Goal: Task Accomplishment & Management: Use online tool/utility

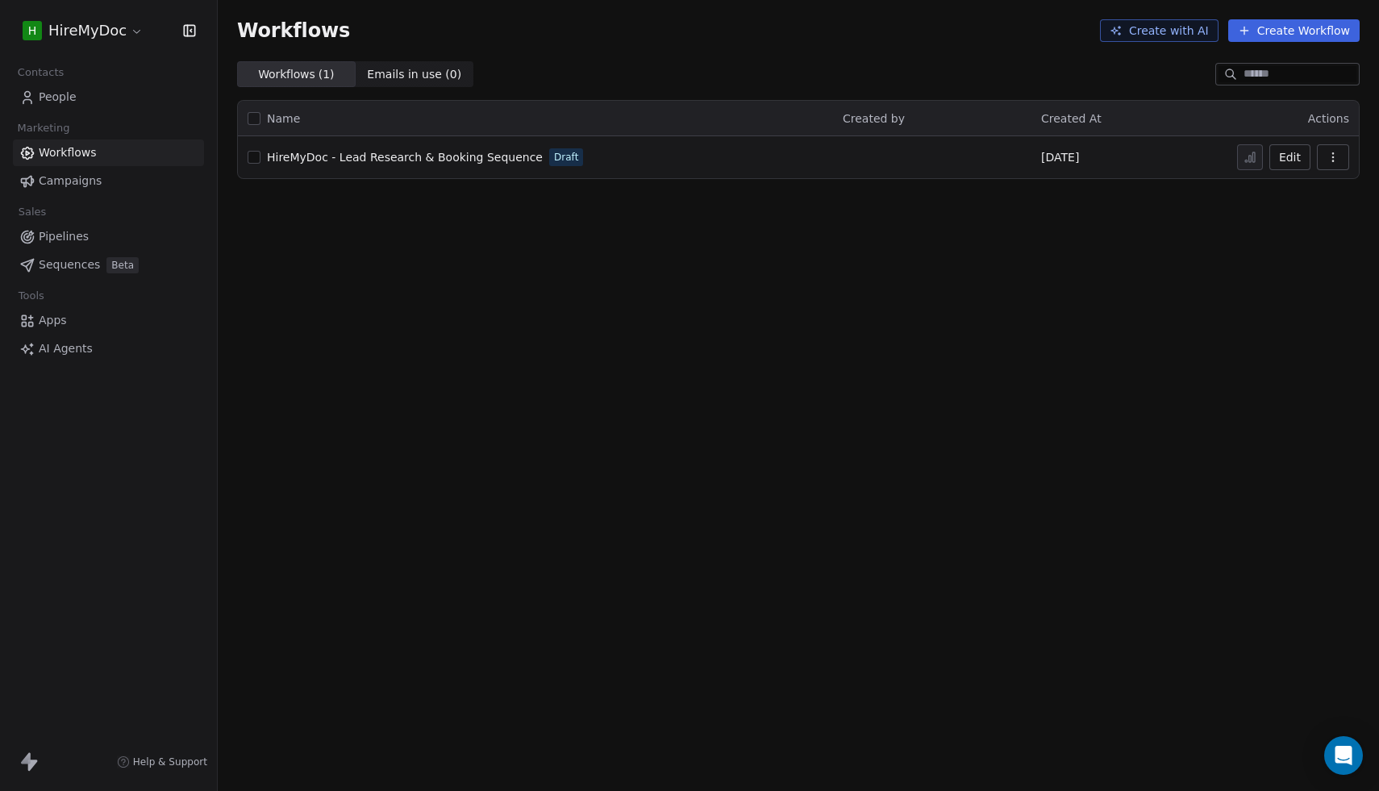
click at [58, 352] on span "AI Agents" at bounding box center [66, 348] width 54 height 17
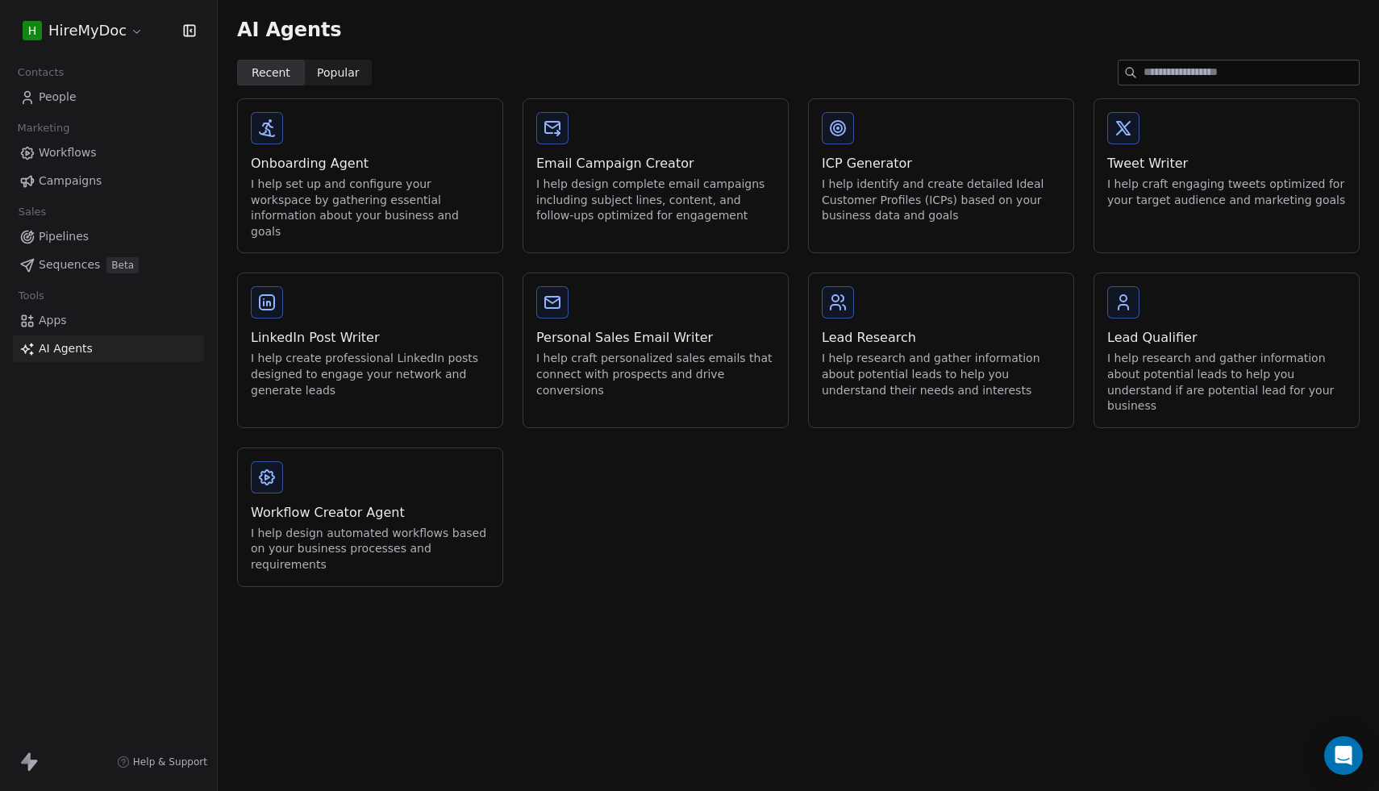
click at [1210, 328] on div "Lead Qualifier" at bounding box center [1226, 337] width 239 height 19
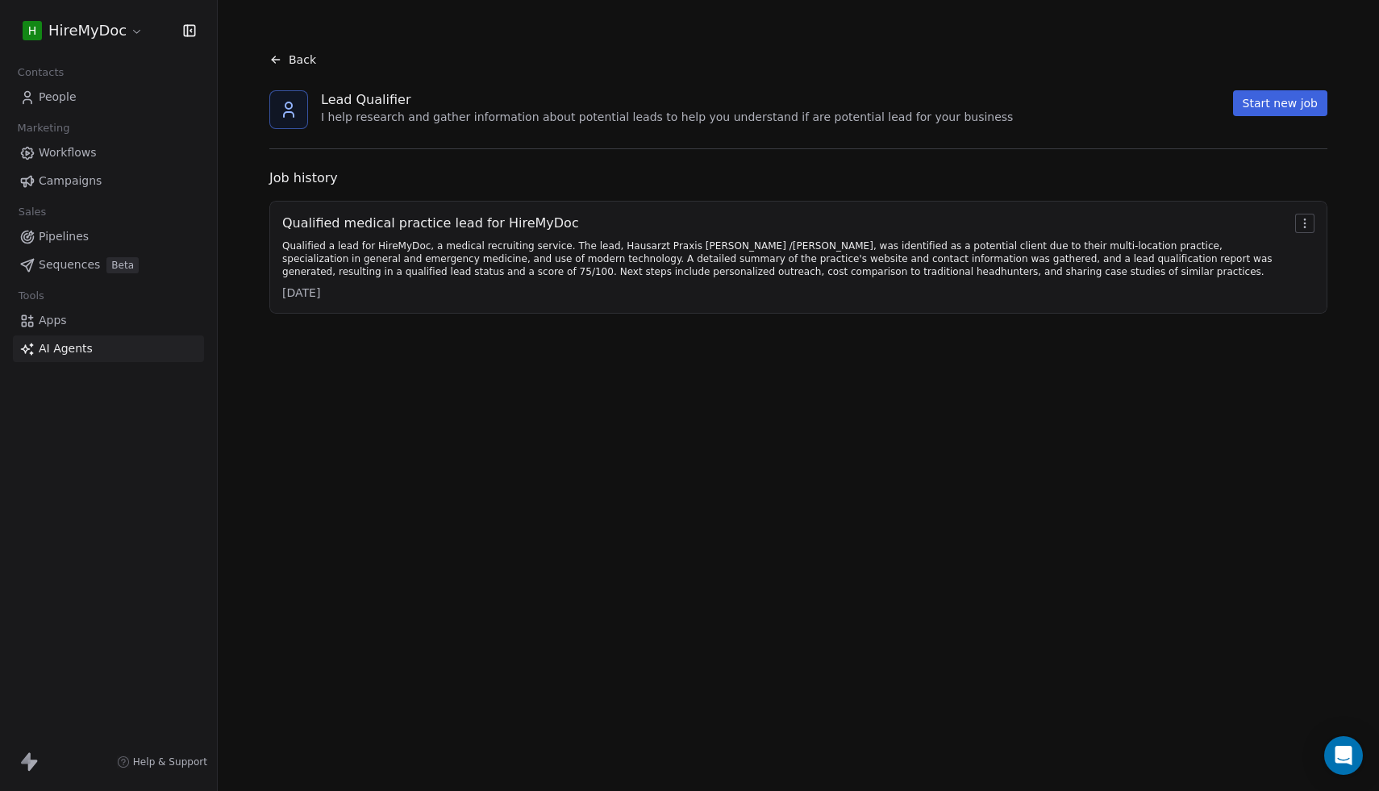
click at [1215, 233] on div "Qualified medical practice lead for HireMyDoc Qualified a lead for HireMyDoc, a…" at bounding box center [785, 257] width 1006 height 87
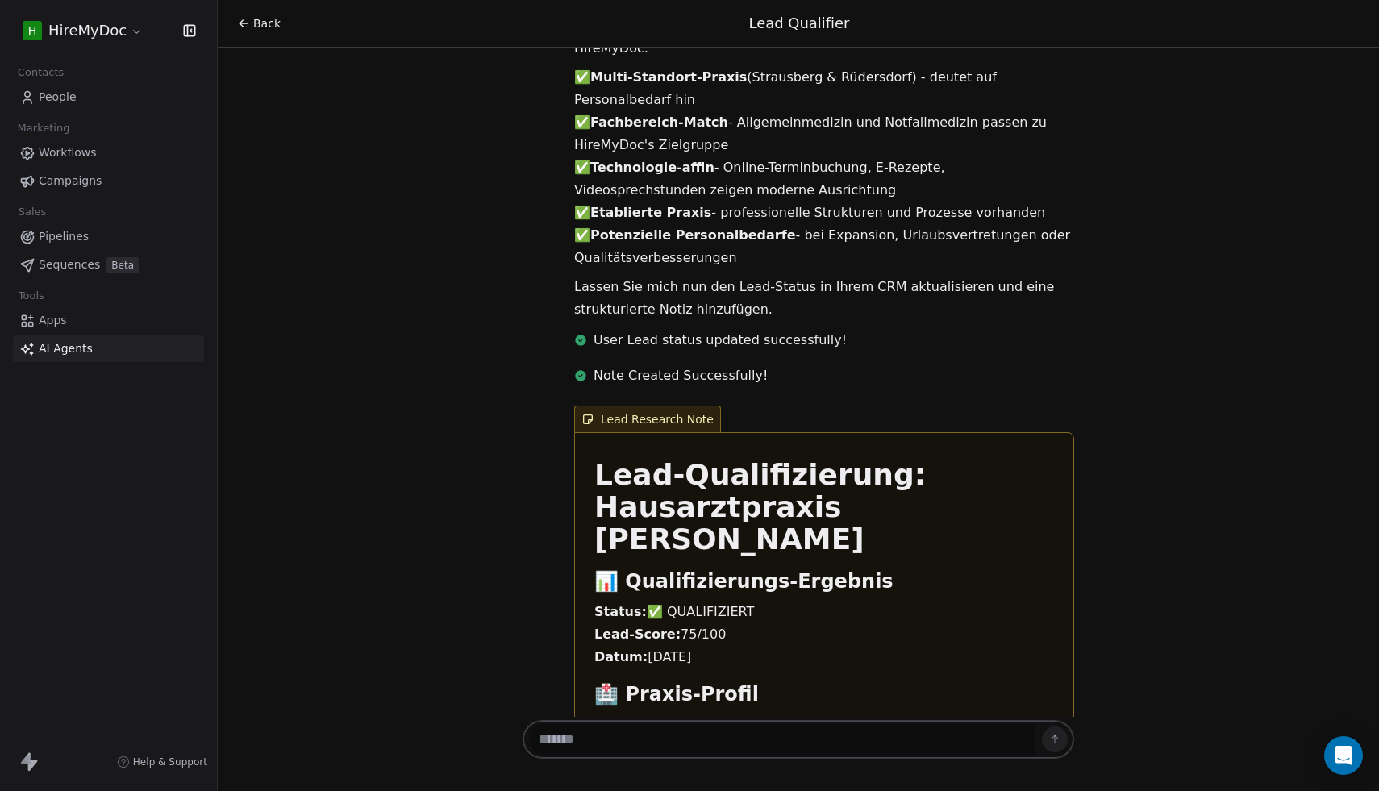
scroll to position [2684, 0]
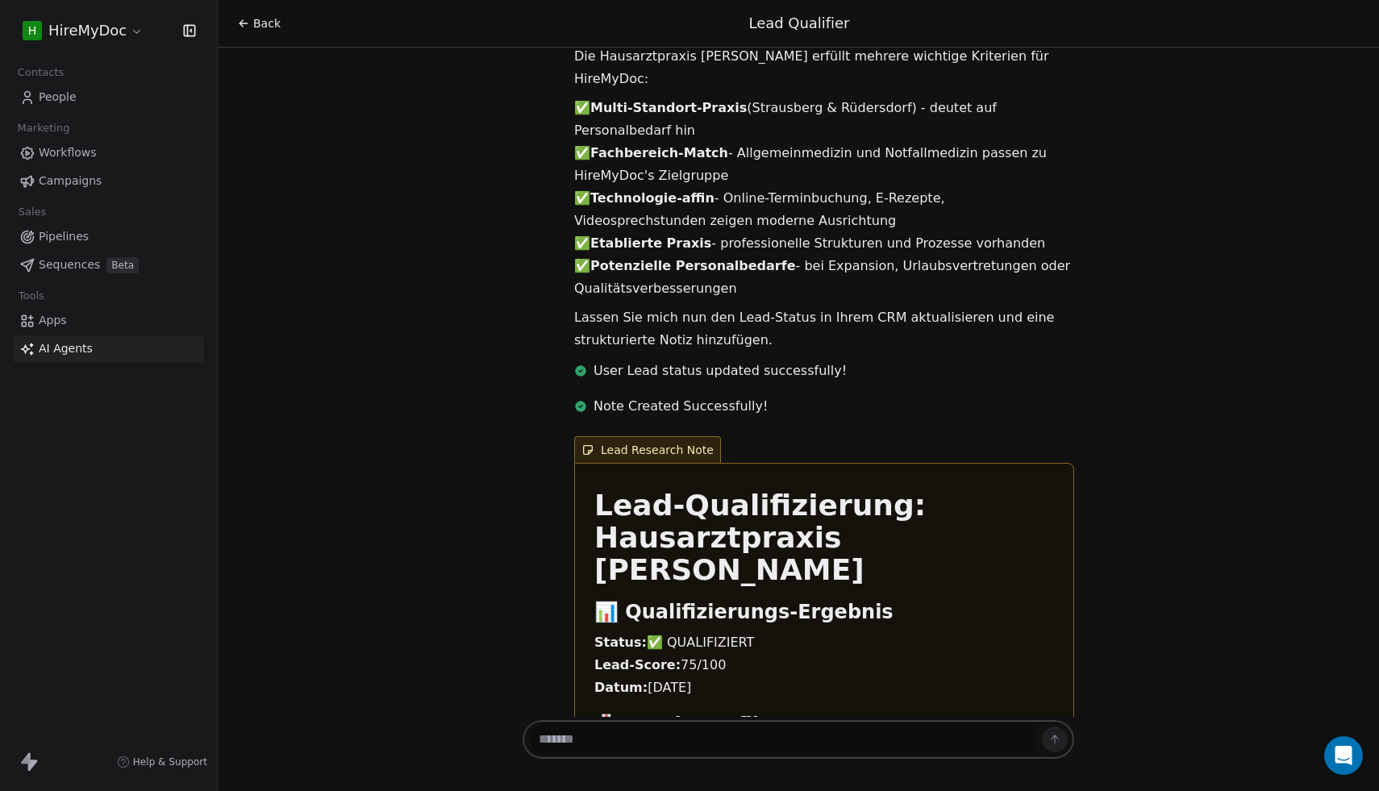
click at [64, 157] on span "Workflows" at bounding box center [68, 152] width 58 height 17
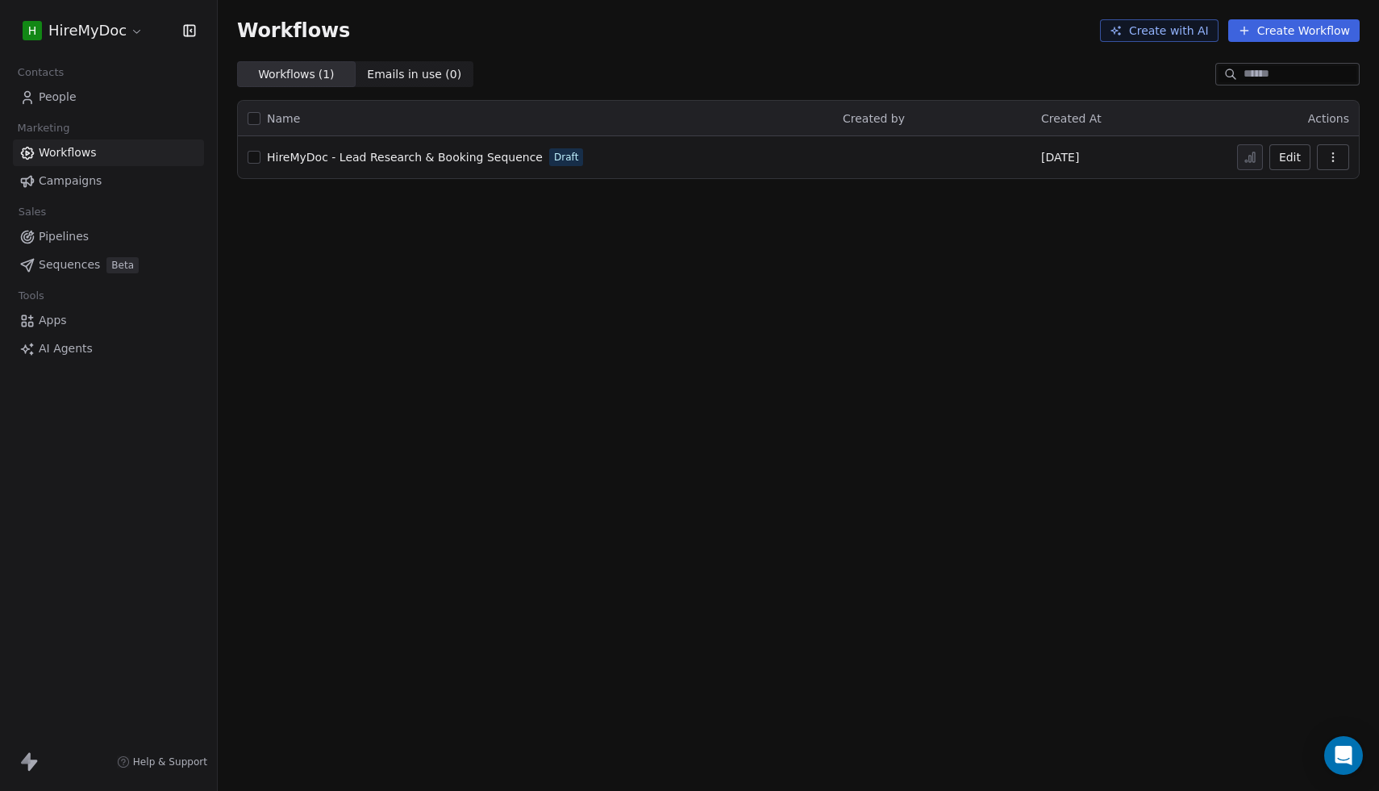
click at [343, 160] on span "HireMyDoc - Lead Research & Booking Sequence" at bounding box center [405, 157] width 276 height 13
click at [57, 320] on span "Apps" at bounding box center [53, 320] width 28 height 17
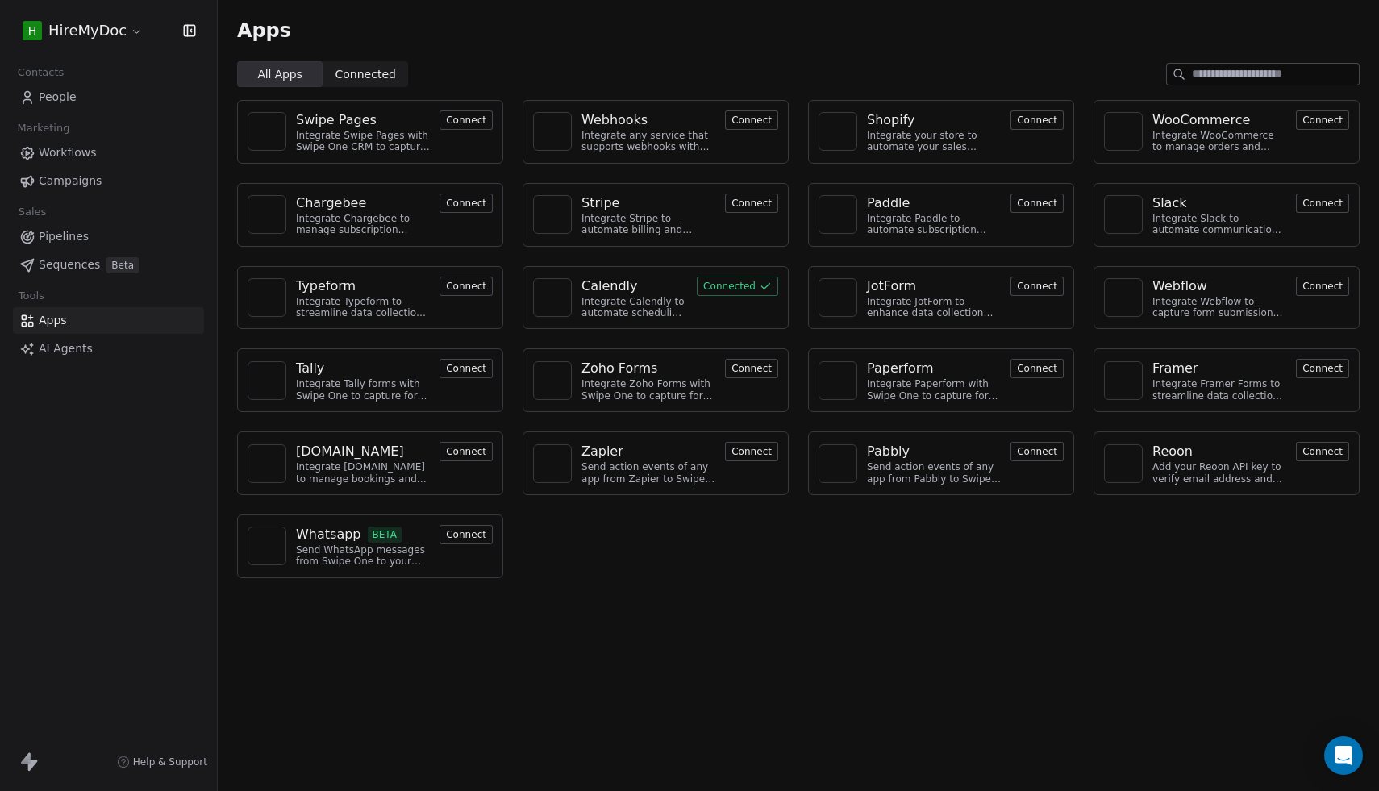
click at [57, 347] on span "AI Agents" at bounding box center [66, 348] width 54 height 17
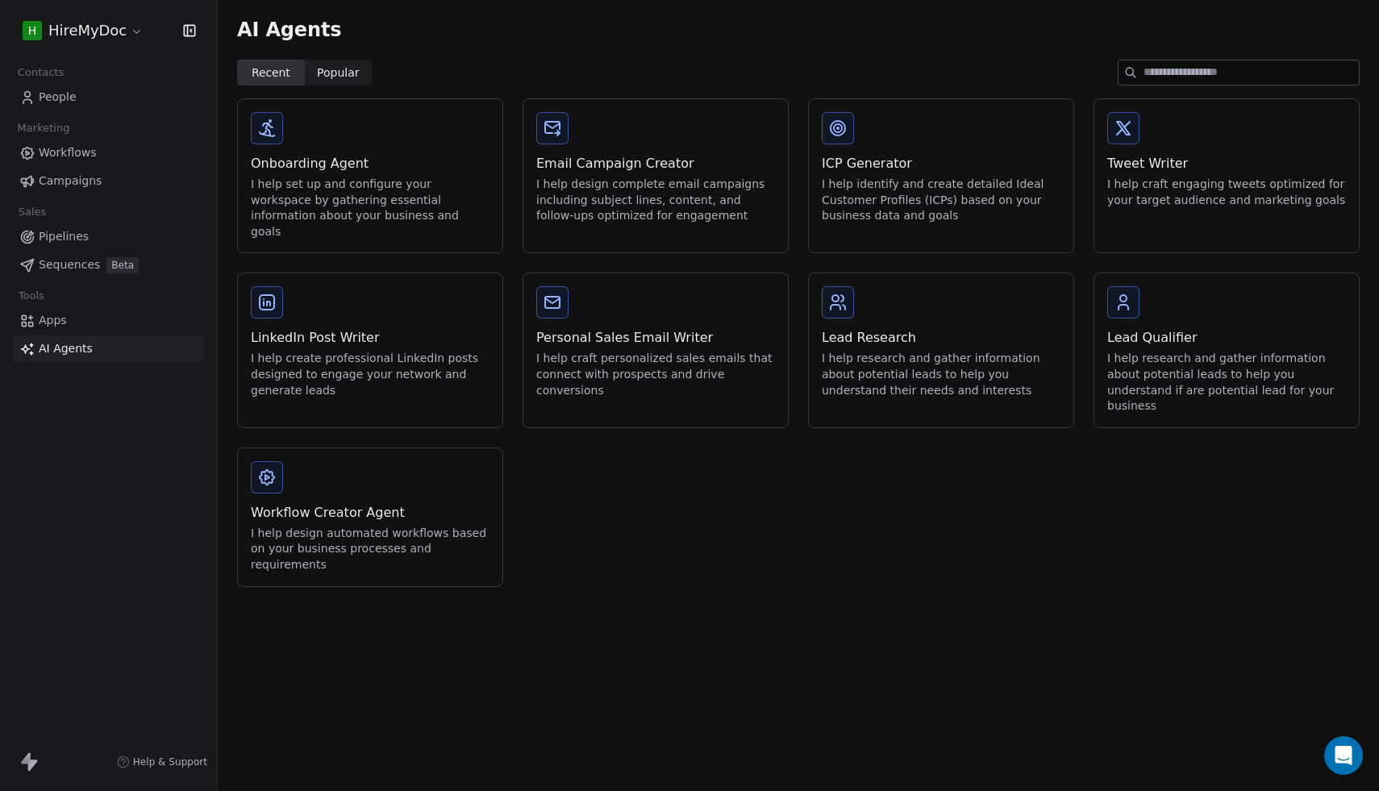
click at [336, 73] on span "Popular" at bounding box center [338, 73] width 43 height 17
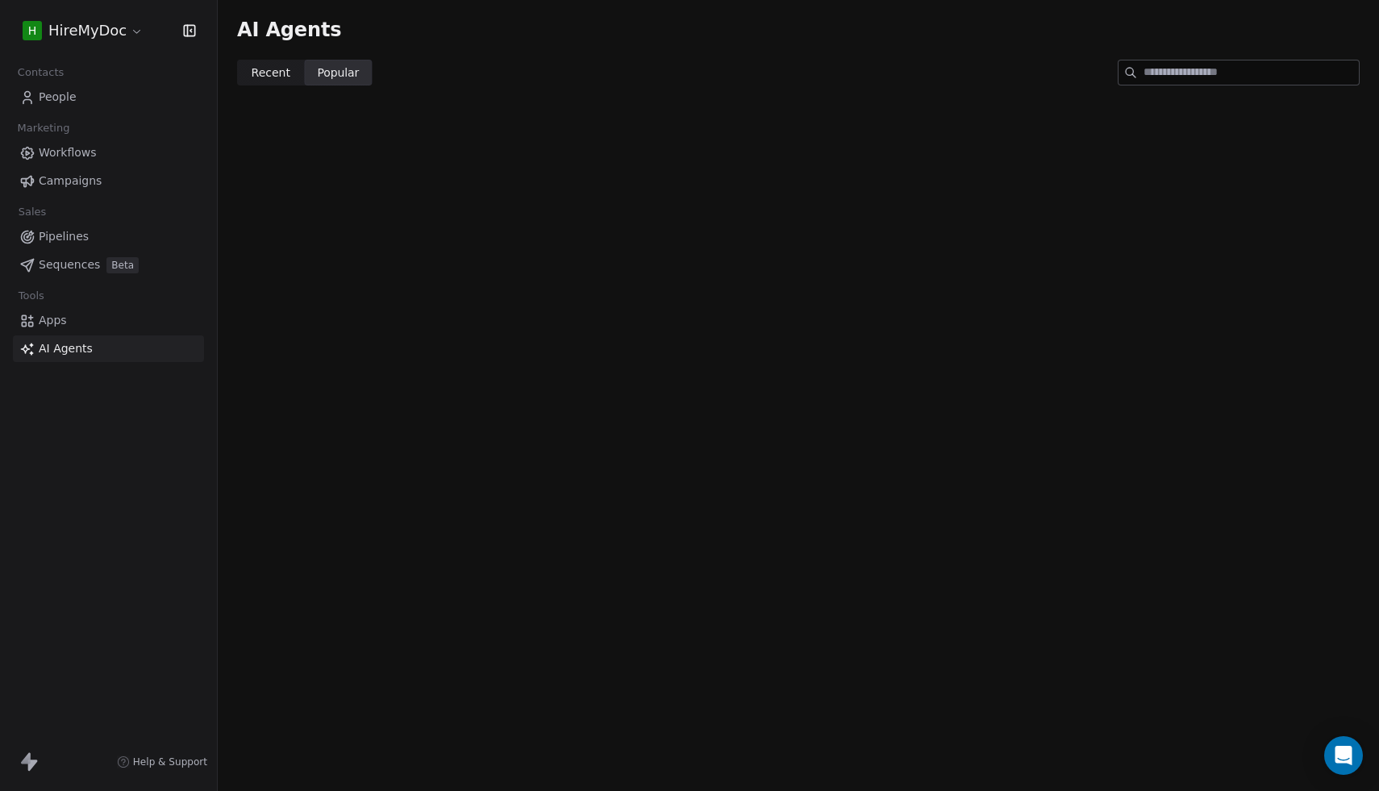
click at [283, 75] on span "Recent" at bounding box center [271, 73] width 39 height 17
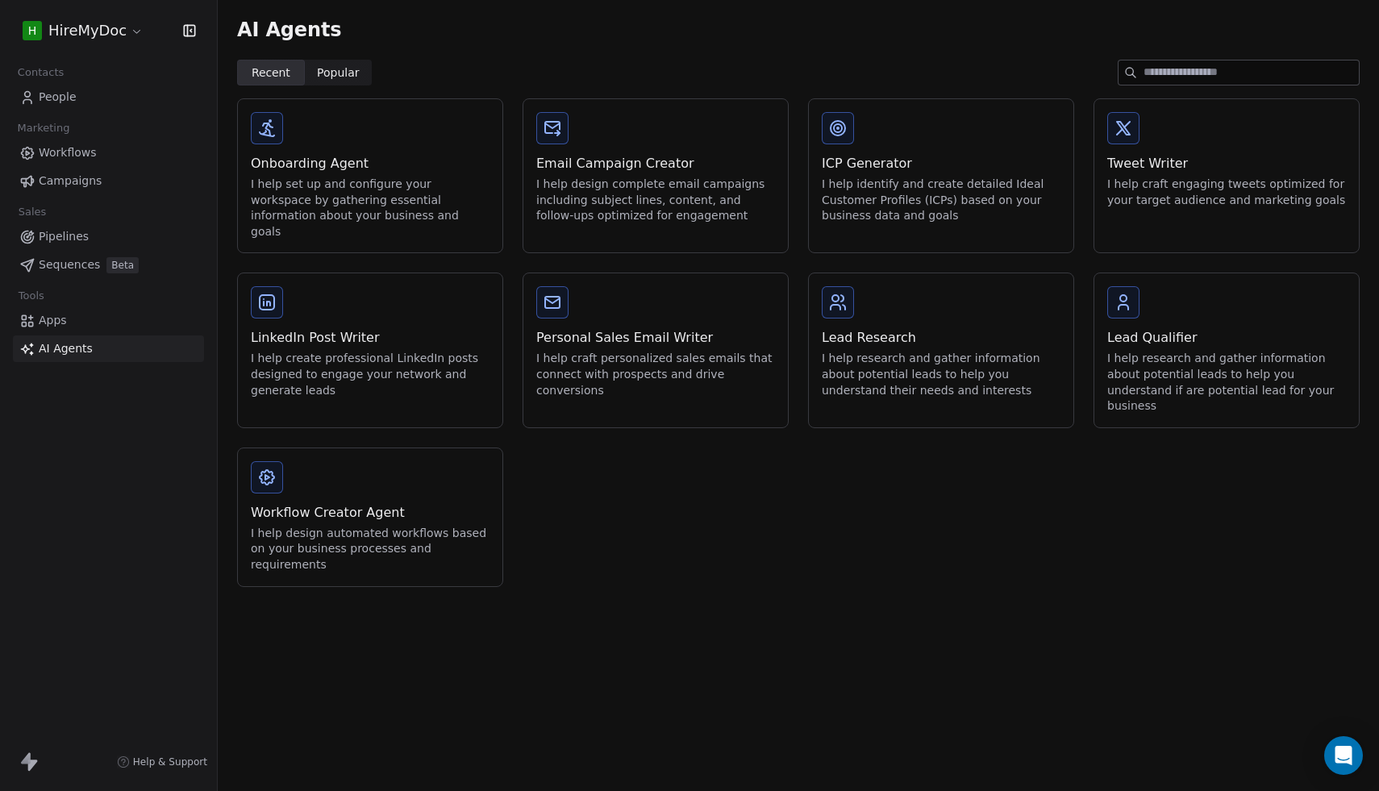
click at [46, 231] on span "Pipelines" at bounding box center [64, 236] width 50 height 17
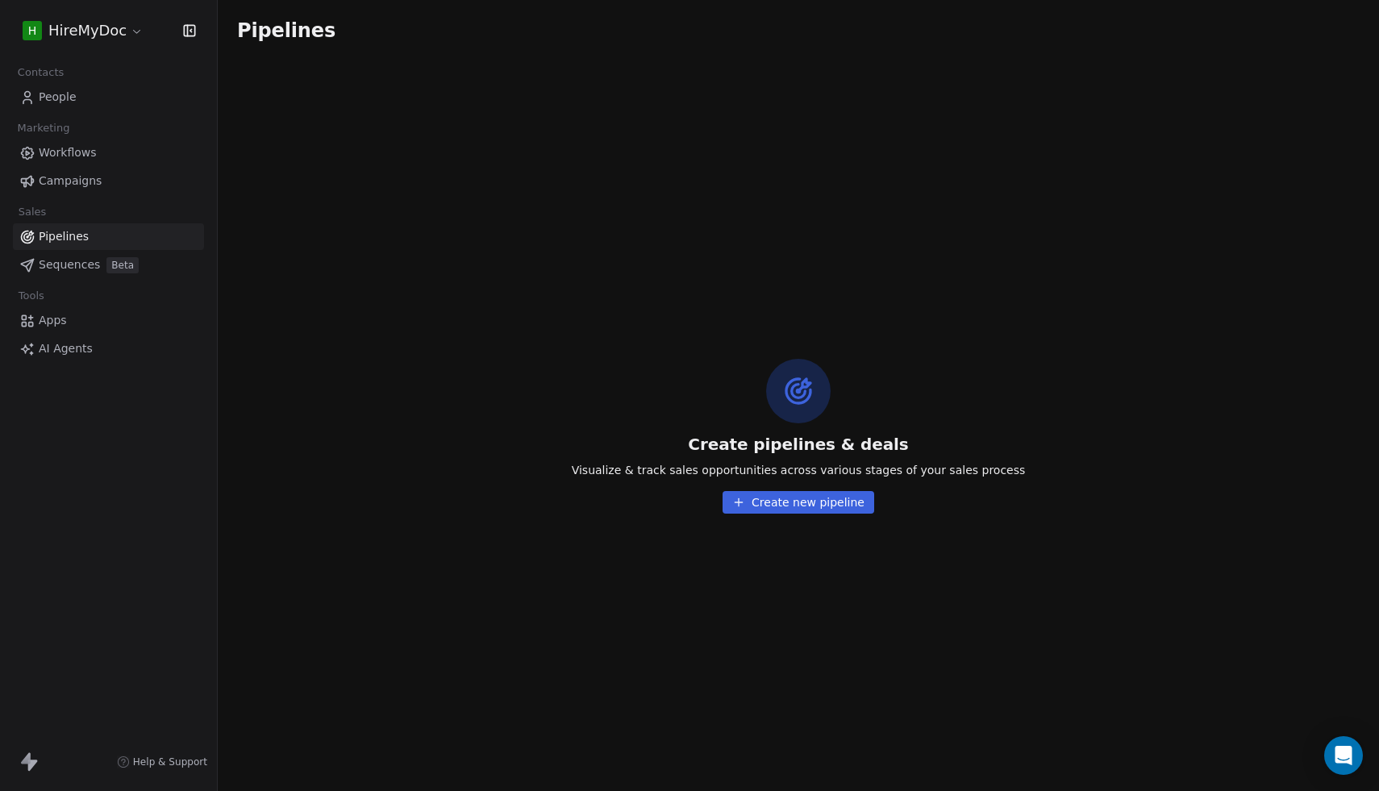
click at [52, 248] on link "Pipelines" at bounding box center [108, 236] width 191 height 27
click at [57, 283] on div "Contacts People Marketing Workflows Campaigns Sales Pipelines Sequences Beta To…" at bounding box center [108, 211] width 217 height 301
click at [59, 255] on link "Sequences Beta" at bounding box center [108, 265] width 191 height 27
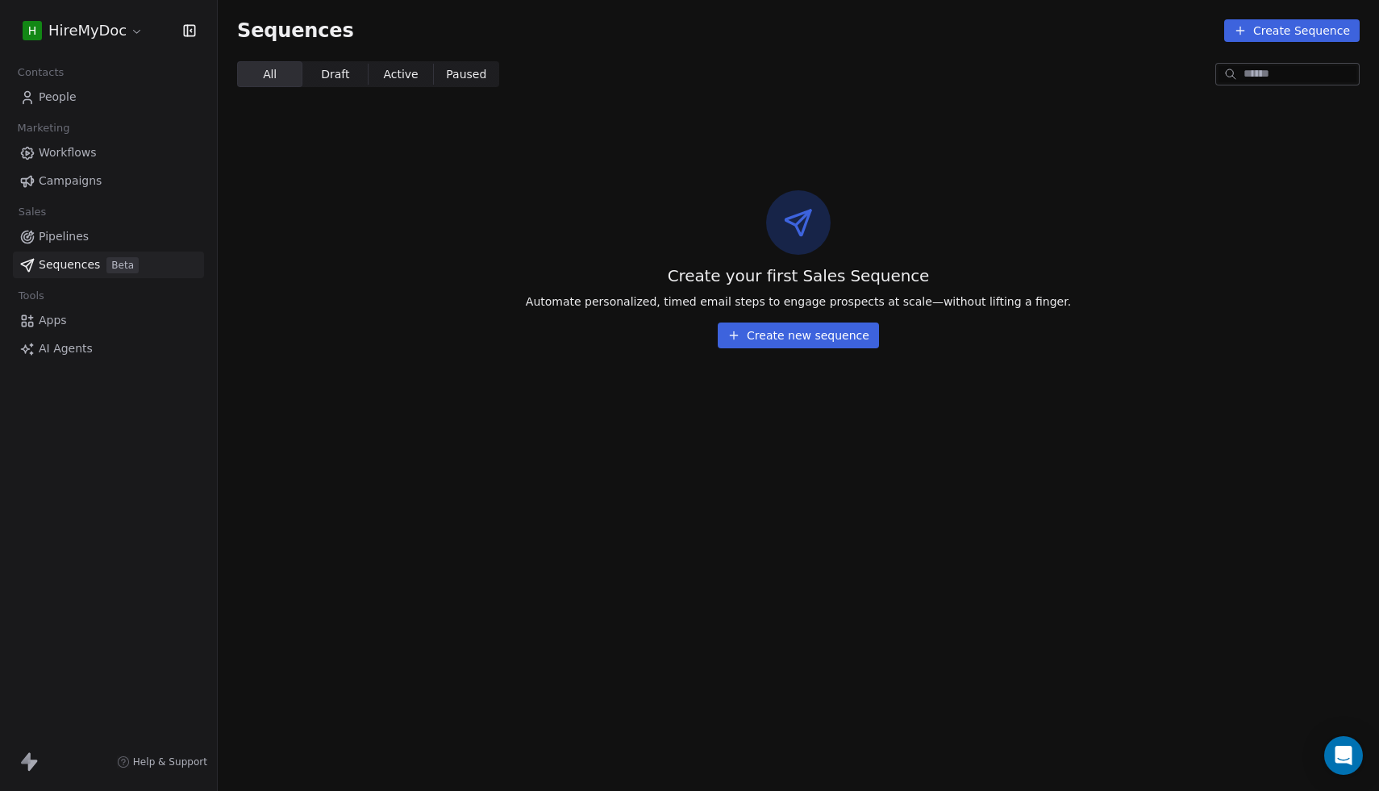
click at [828, 334] on button "Create new sequence" at bounding box center [798, 336] width 161 height 26
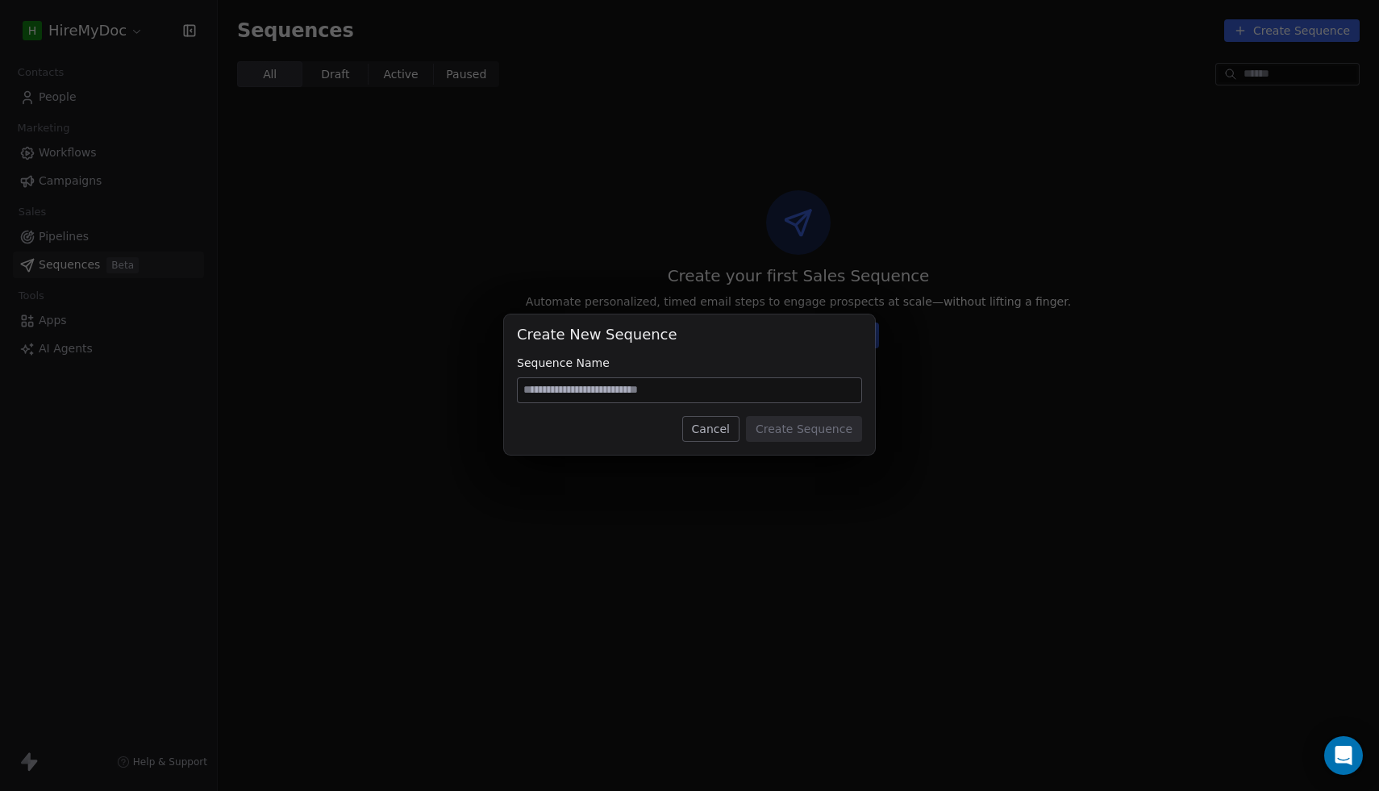
click at [680, 385] on input at bounding box center [690, 390] width 344 height 24
type input "*"
type input "****"
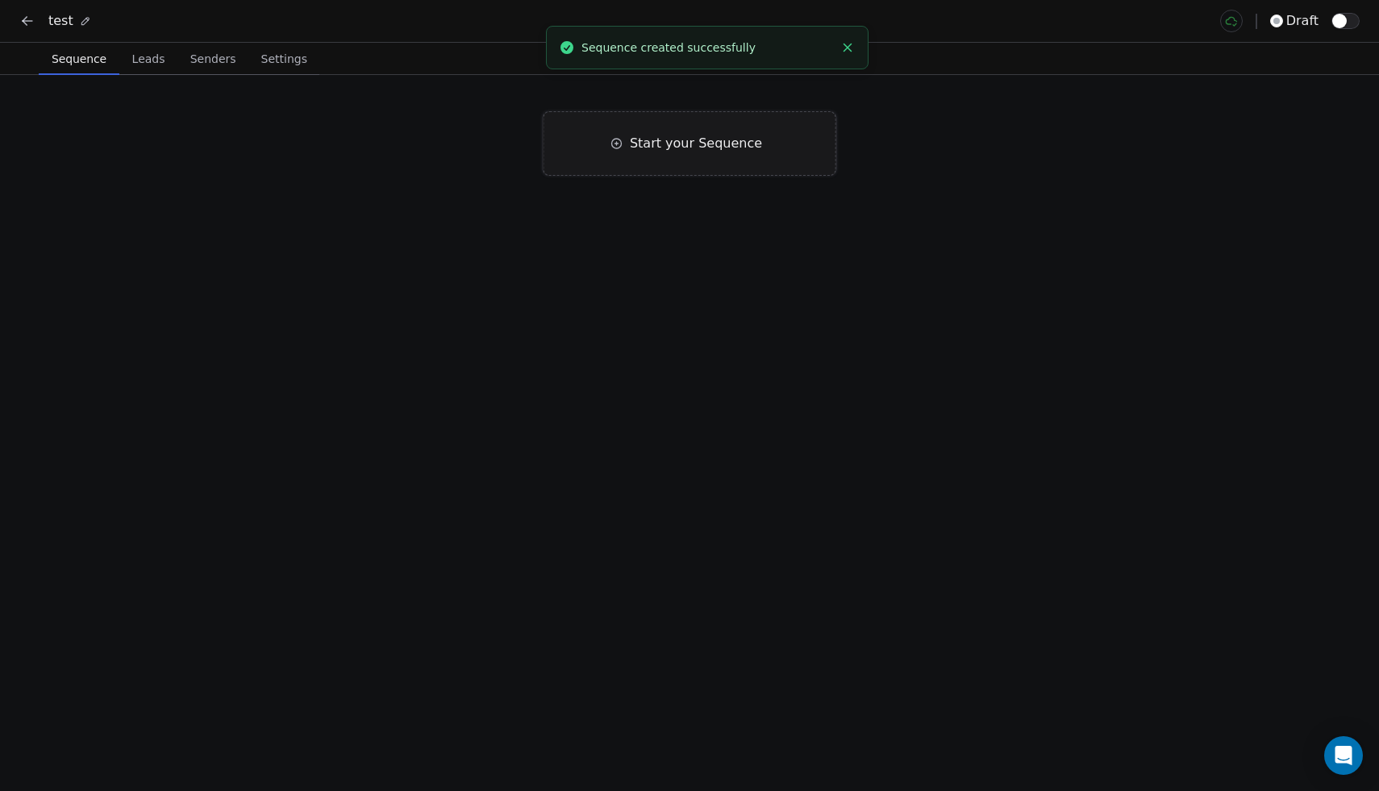
click at [718, 158] on div "Start your Sequence" at bounding box center [690, 143] width 293 height 65
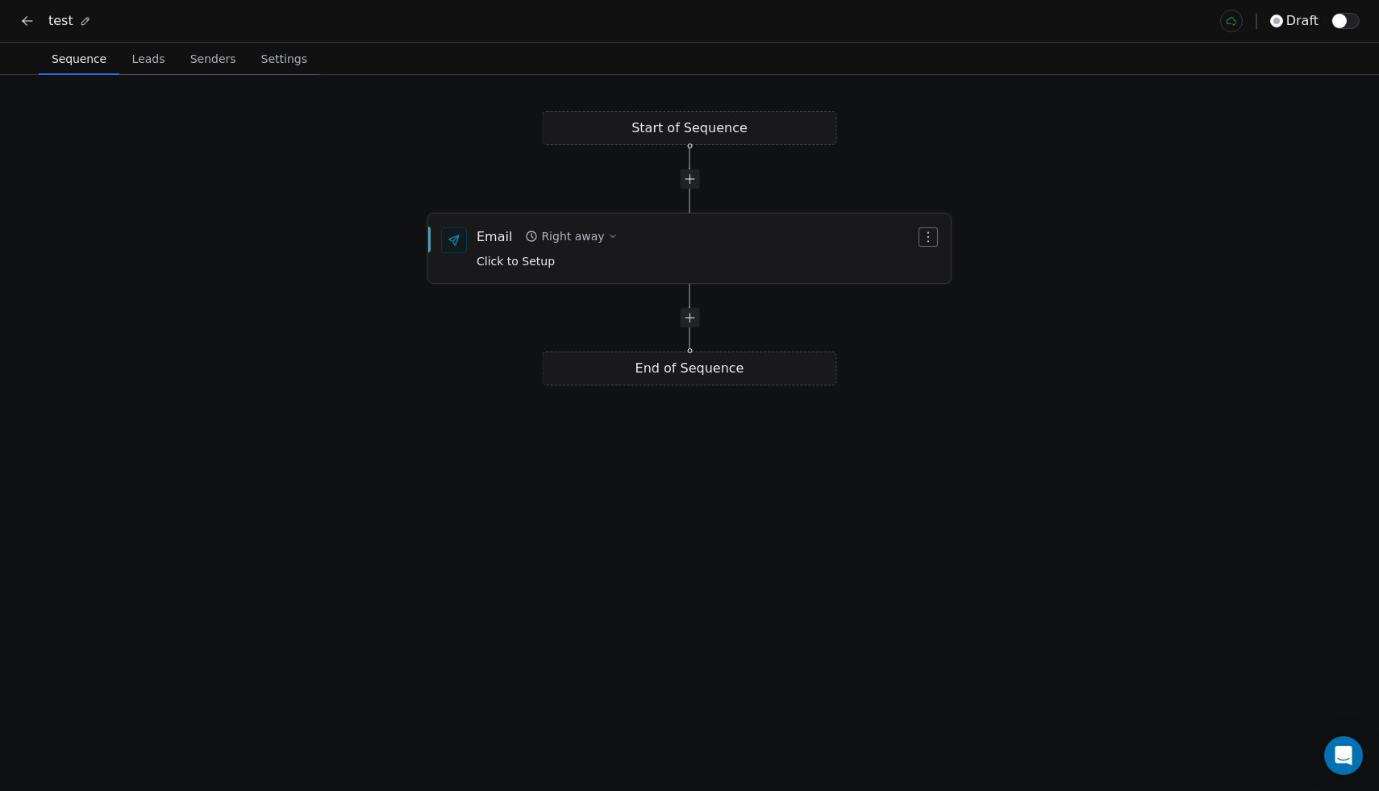
click at [657, 261] on div "Email Right away Click to Setup" at bounding box center [696, 248] width 439 height 42
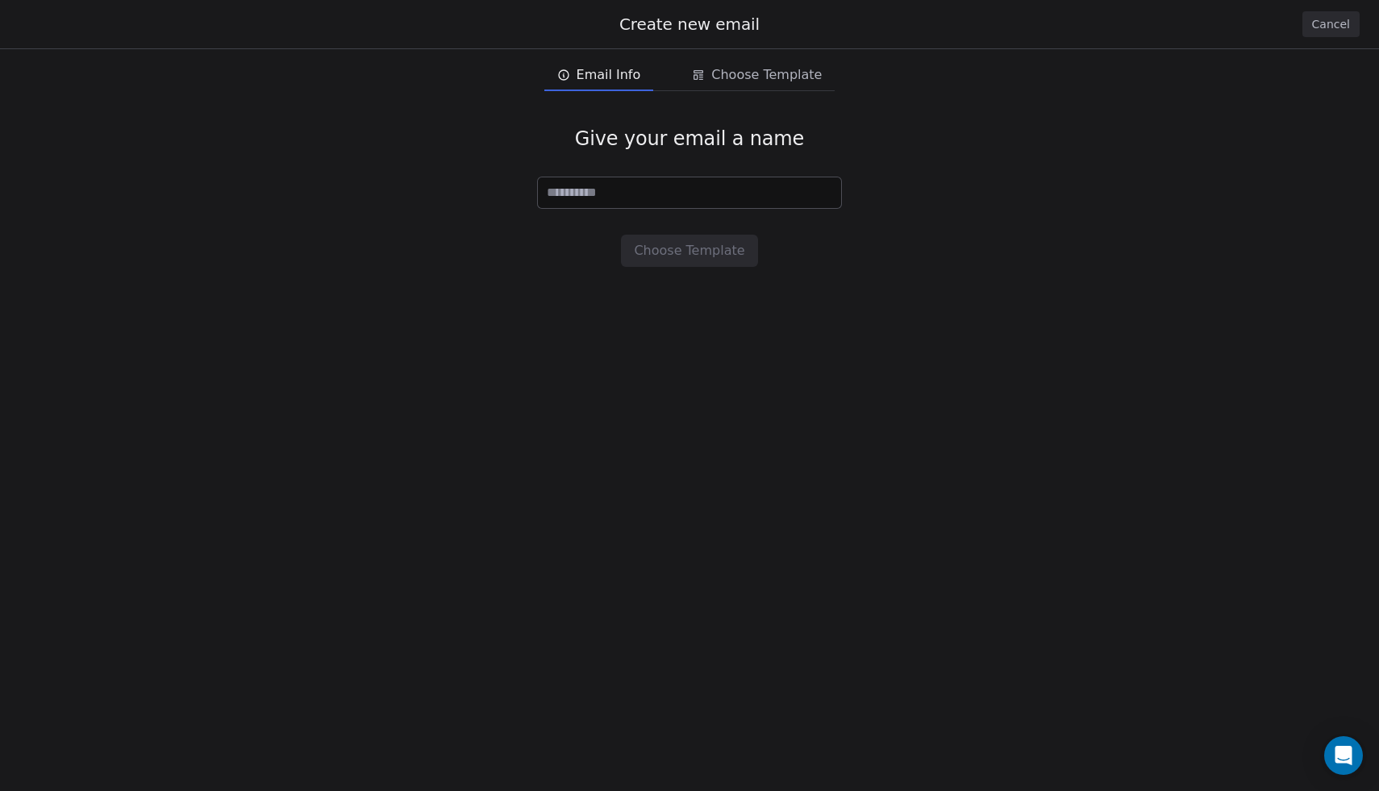
click at [179, 149] on div "Give your email a name Choose Template" at bounding box center [689, 197] width 1379 height 192
click at [1335, 26] on button "Cancel" at bounding box center [1330, 24] width 57 height 26
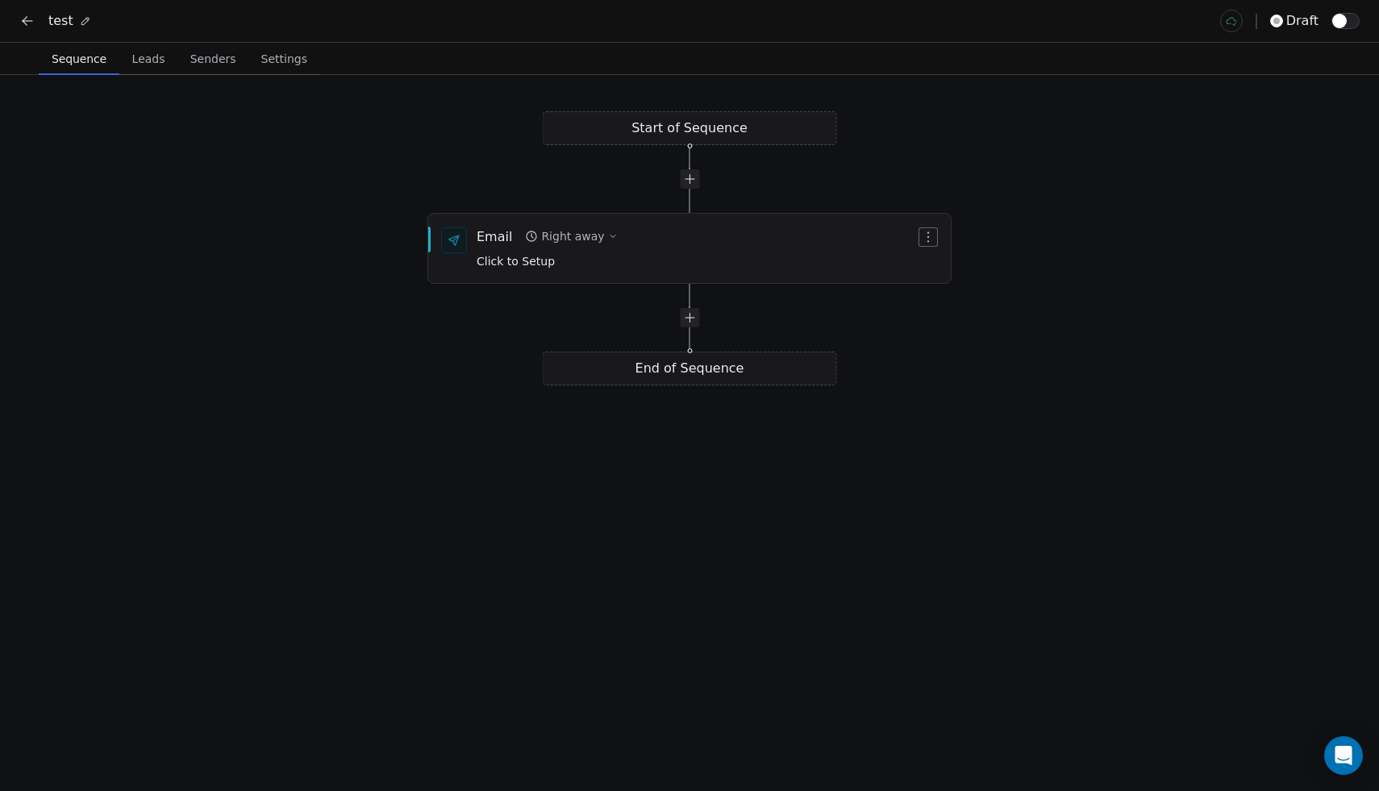
click at [682, 331] on div "Start of Sequence Email Right away Click to Setup End of Sequence" at bounding box center [689, 433] width 1379 height 716
click at [691, 327] on div "Start of Sequence Email Right away Click to Setup End of Sequence" at bounding box center [689, 433] width 1379 height 716
click at [690, 319] on div at bounding box center [689, 317] width 19 height 19
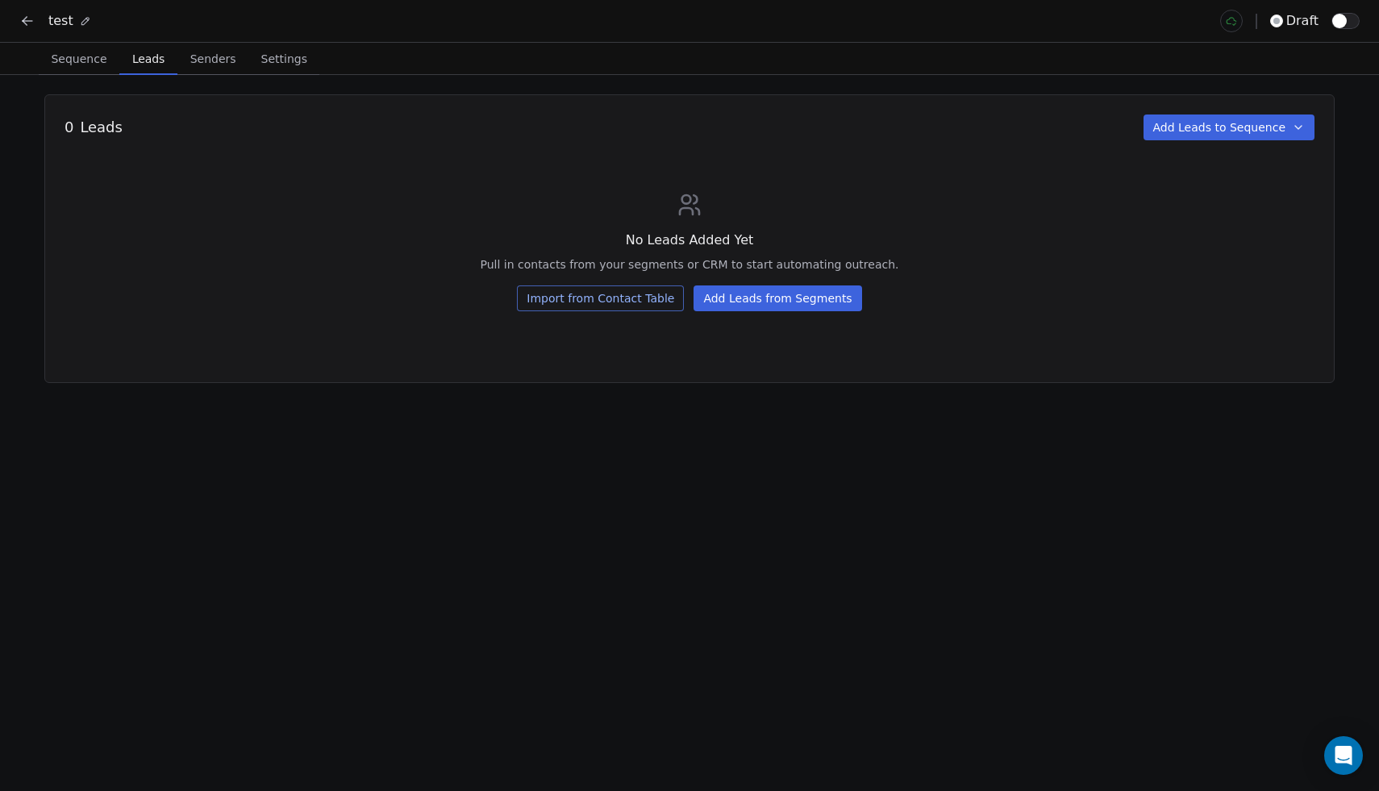
click at [154, 69] on span "Leads" at bounding box center [148, 59] width 45 height 23
click at [201, 57] on span "Senders" at bounding box center [213, 59] width 59 height 23
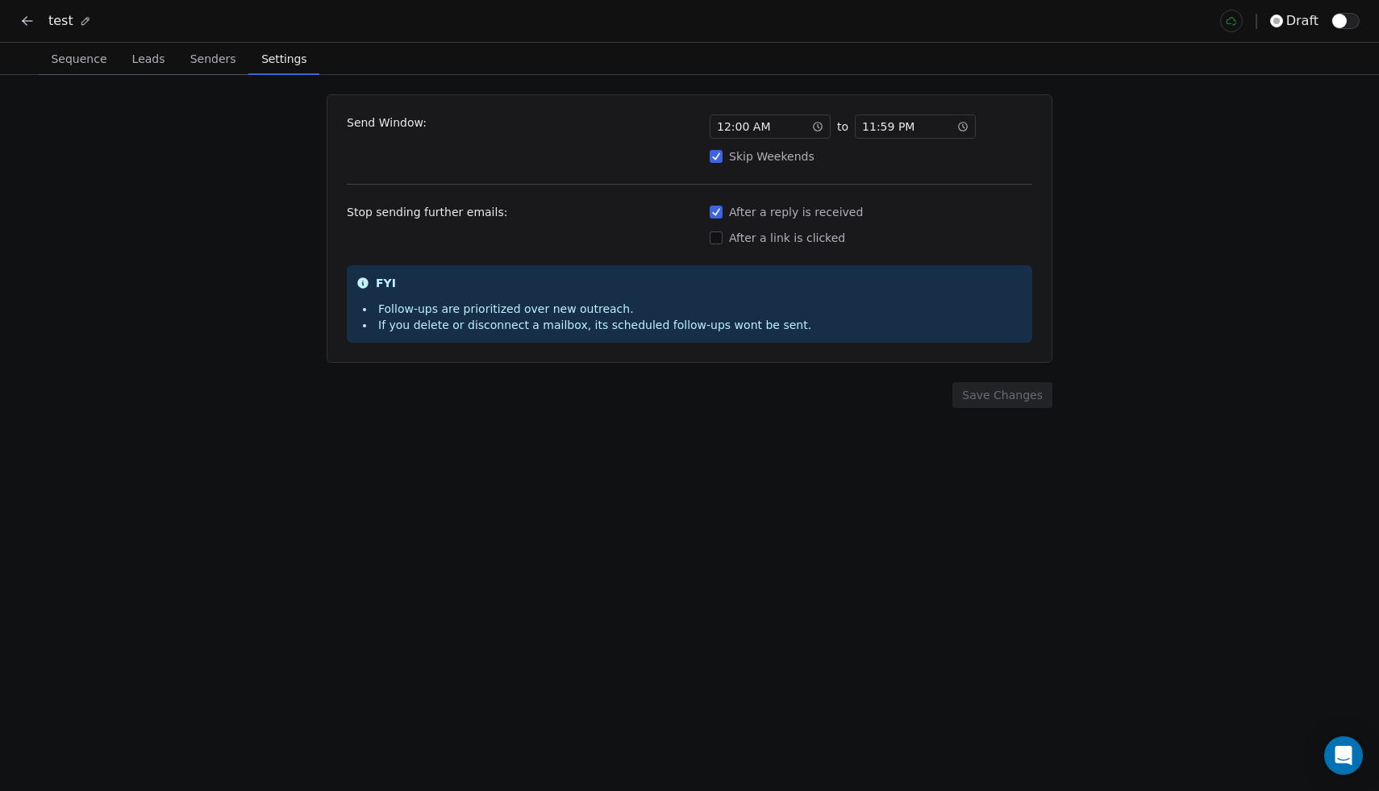
click at [297, 49] on span "Settings" at bounding box center [284, 59] width 58 height 23
click at [33, 50] on div "Sequence Sequence Leads Leads Senders Senders Settings Settings" at bounding box center [689, 59] width 1379 height 32
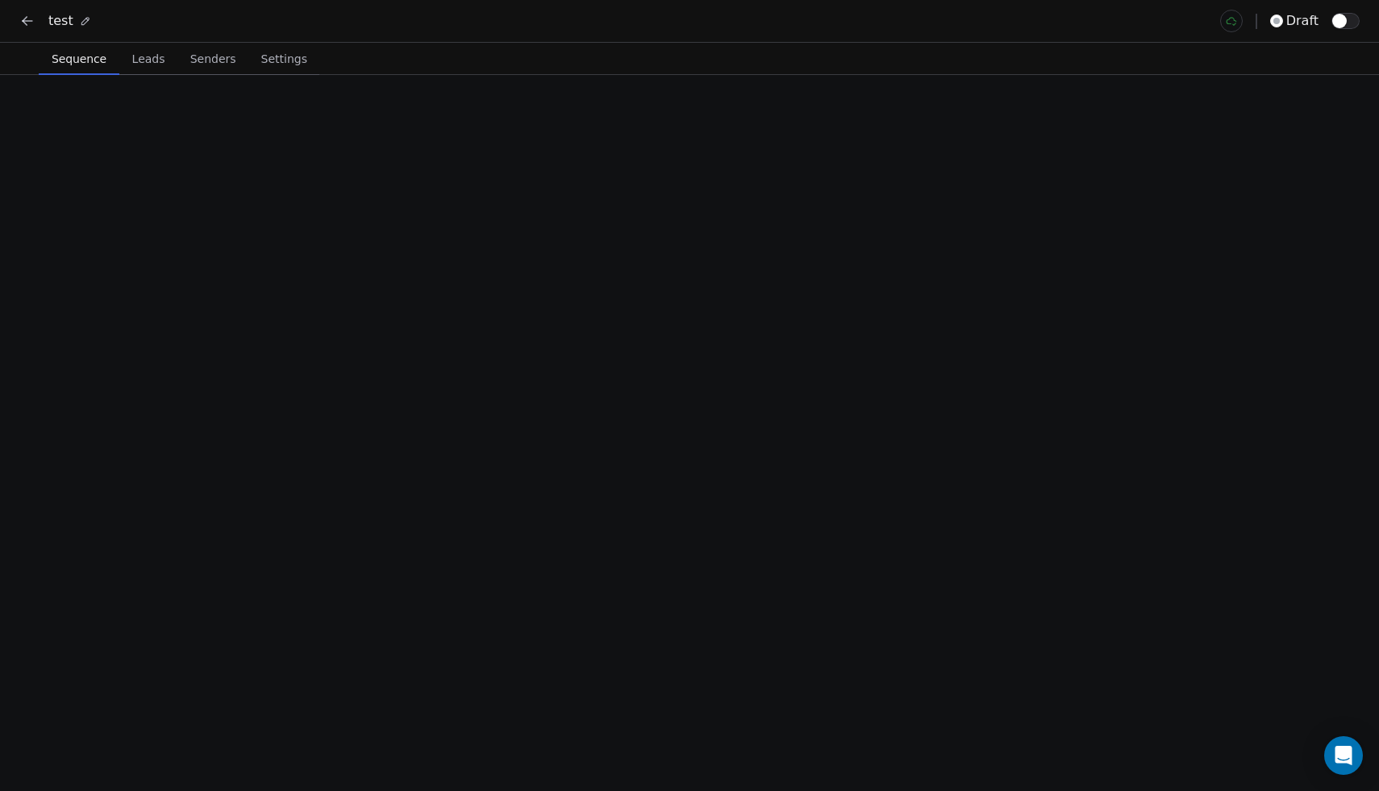
click at [55, 49] on span "Sequence" at bounding box center [79, 59] width 68 height 23
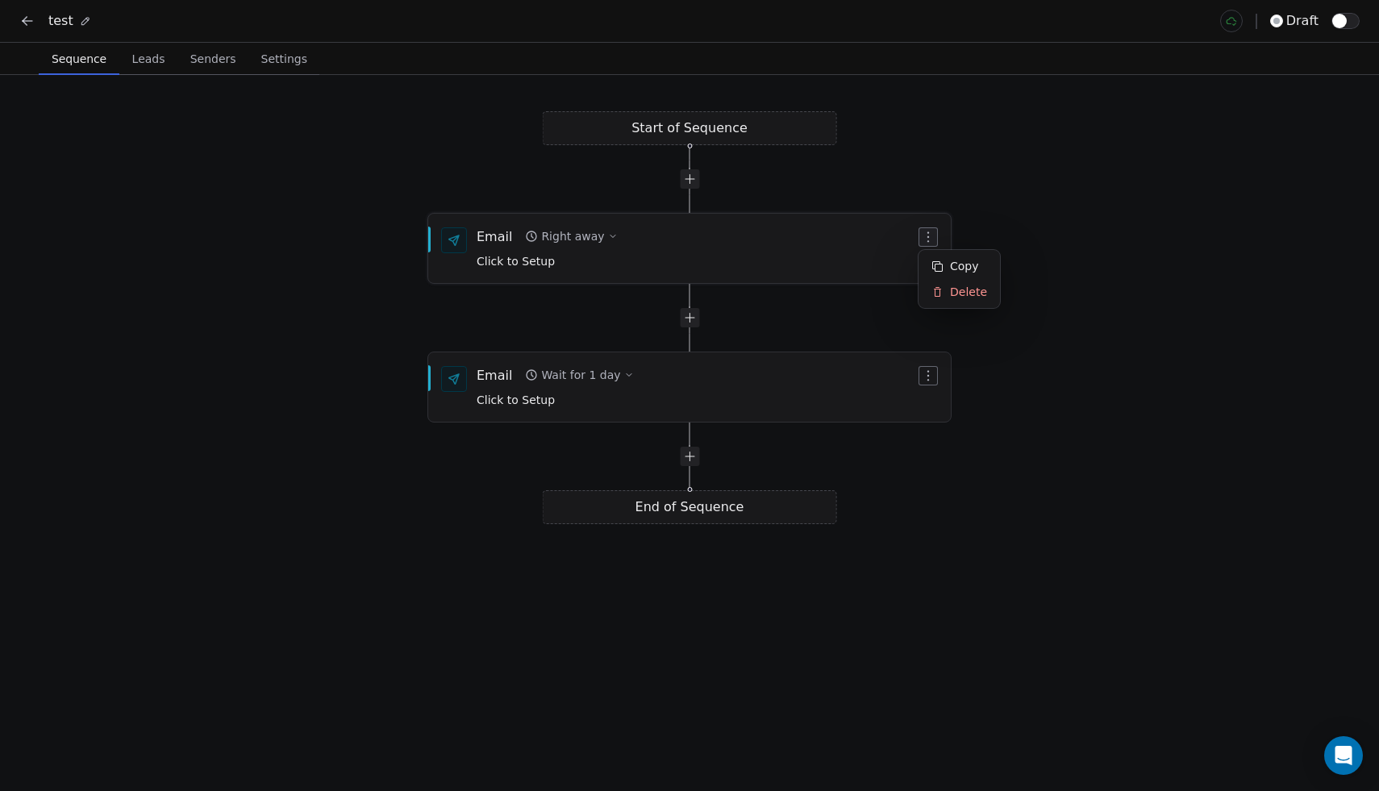
click at [931, 231] on icon "button" at bounding box center [928, 237] width 13 height 13
click at [1000, 206] on html "test draft Sequence Sequence Leads Leads Senders Senders Settings Settings Star…" at bounding box center [689, 395] width 1379 height 791
click at [715, 127] on div "Start of Sequence Email Right away Click to Setup End of Sequence Email Wait fo…" at bounding box center [689, 433] width 1379 height 716
click at [690, 186] on div at bounding box center [689, 178] width 19 height 19
click at [688, 181] on div at bounding box center [689, 178] width 19 height 19
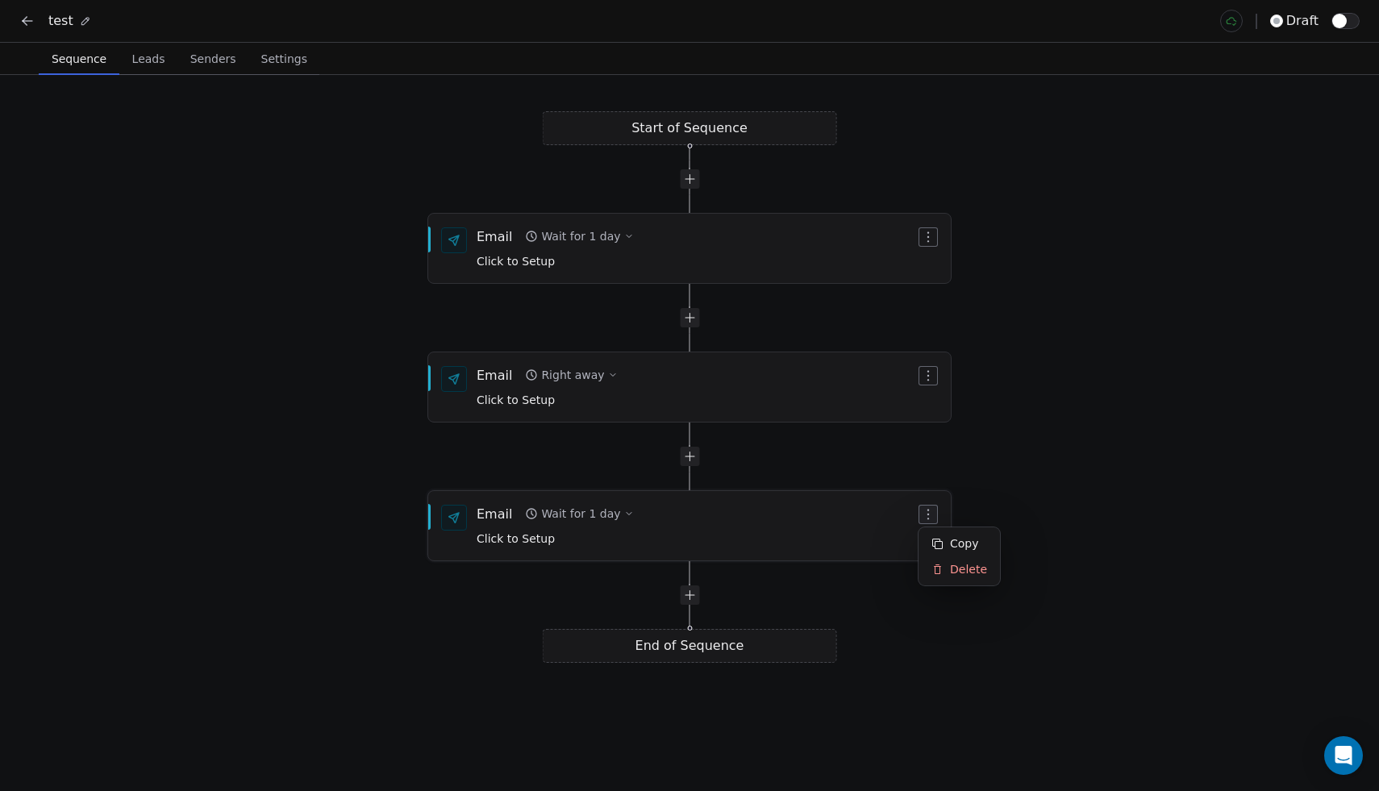
click at [933, 514] on icon "button" at bounding box center [928, 514] width 13 height 13
click at [942, 566] on icon at bounding box center [937, 570] width 12 height 12
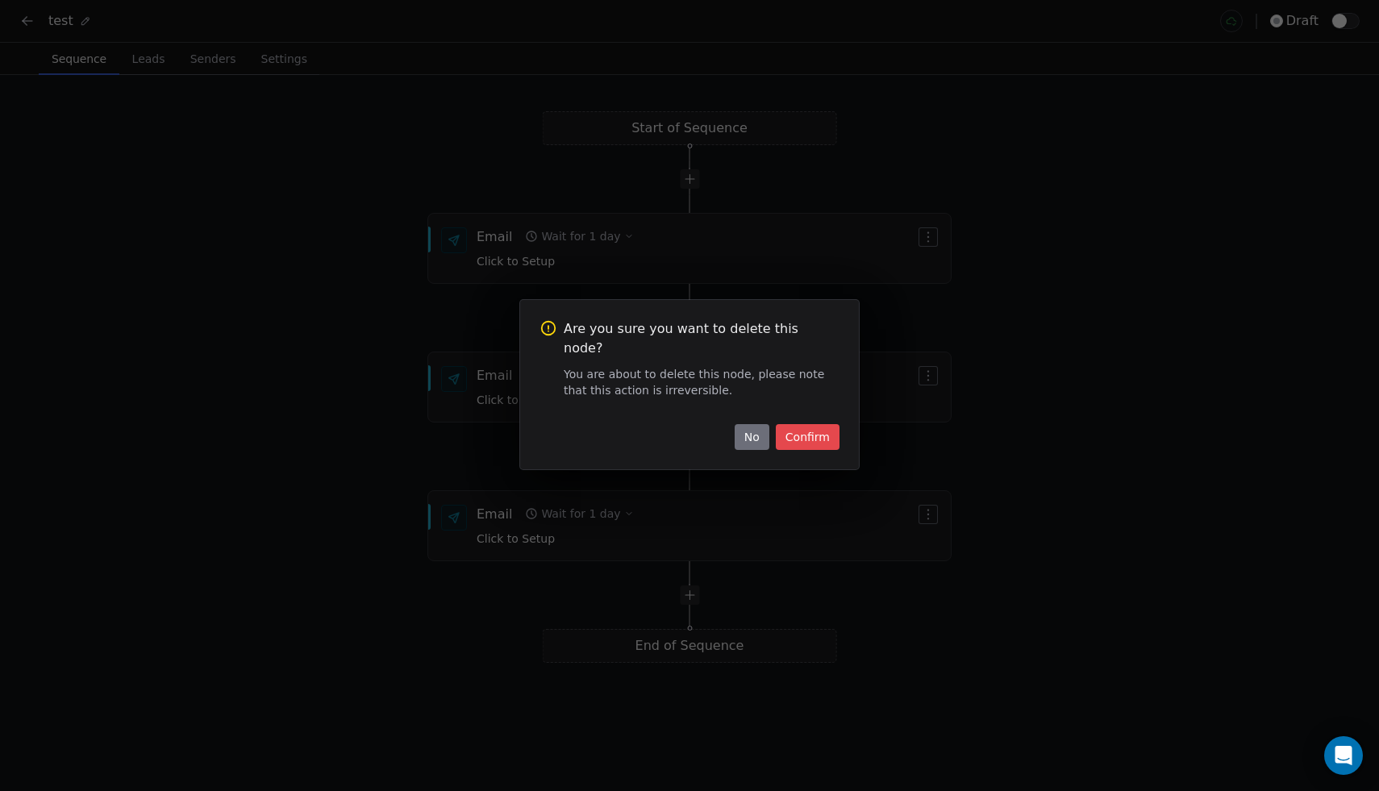
click at [822, 424] on button "Confirm" at bounding box center [808, 437] width 64 height 26
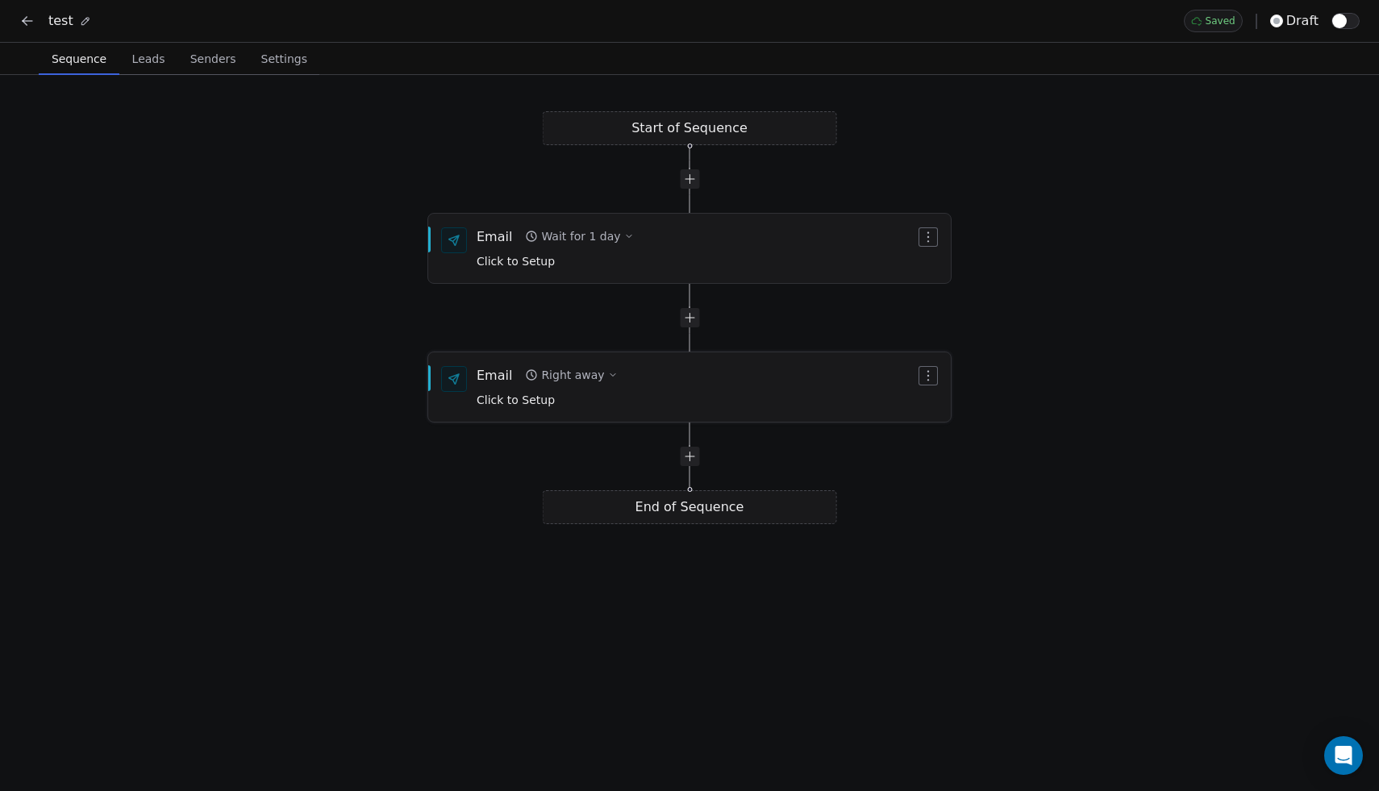
click at [477, 393] on div "Click to Setup" at bounding box center [547, 399] width 141 height 18
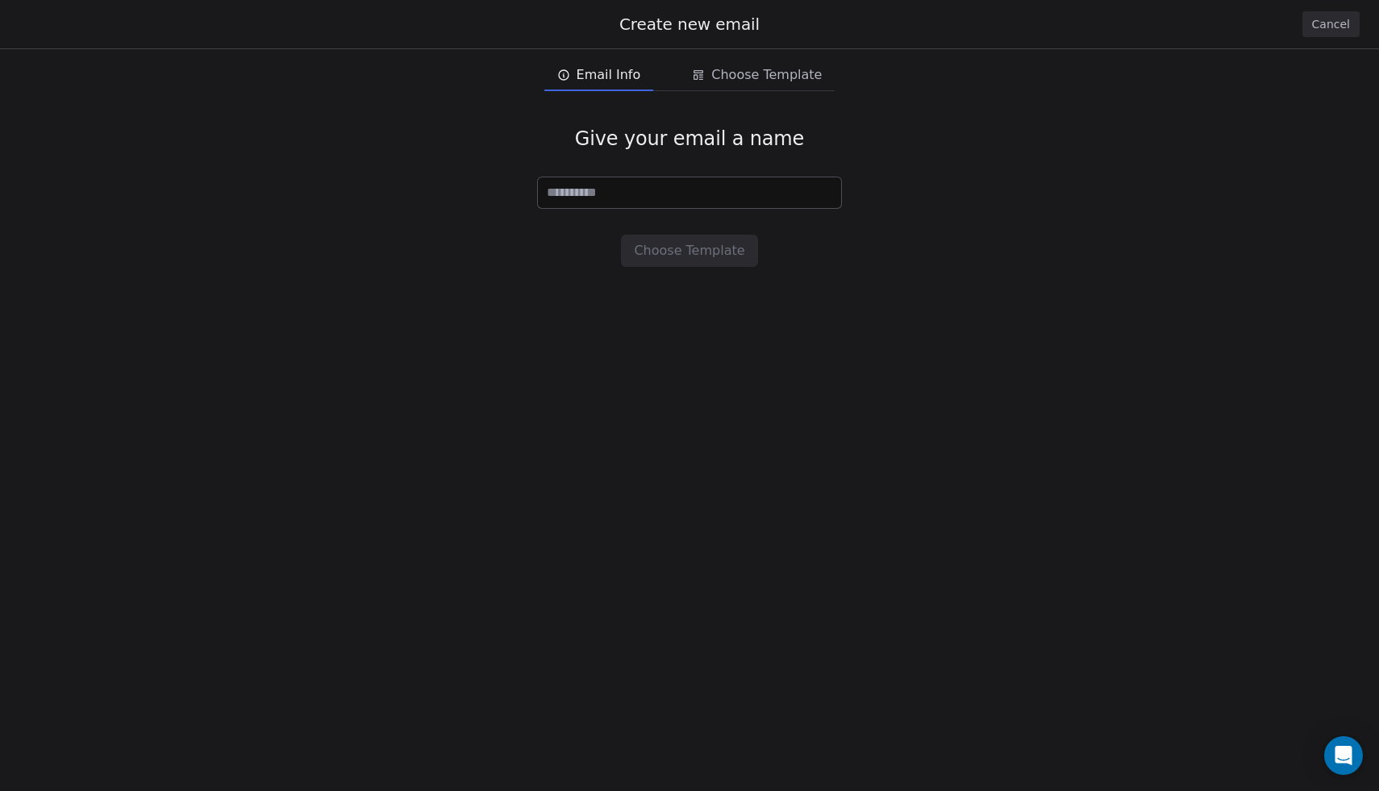
click at [1347, 34] on button "Cancel" at bounding box center [1330, 24] width 57 height 26
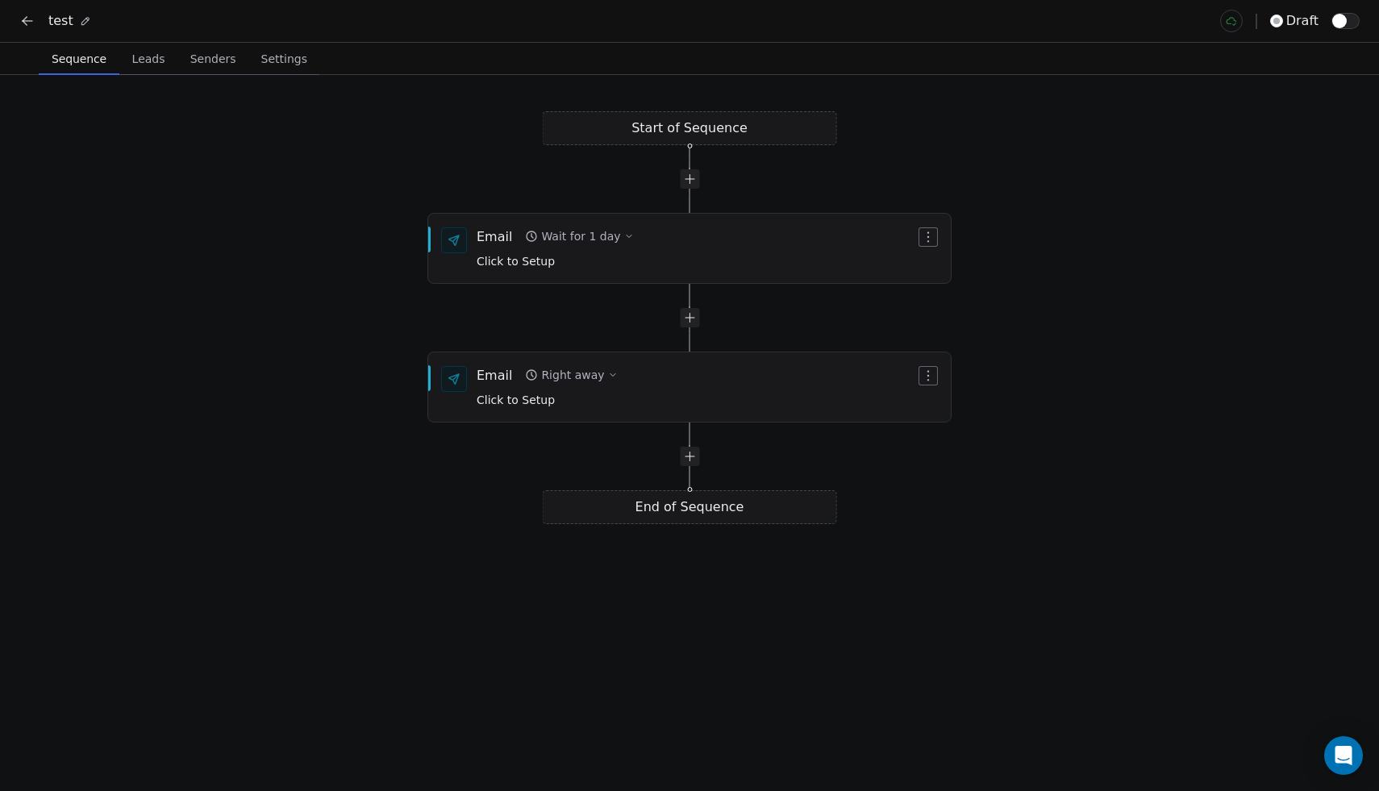
click at [140, 67] on span "Leads" at bounding box center [149, 59] width 46 height 23
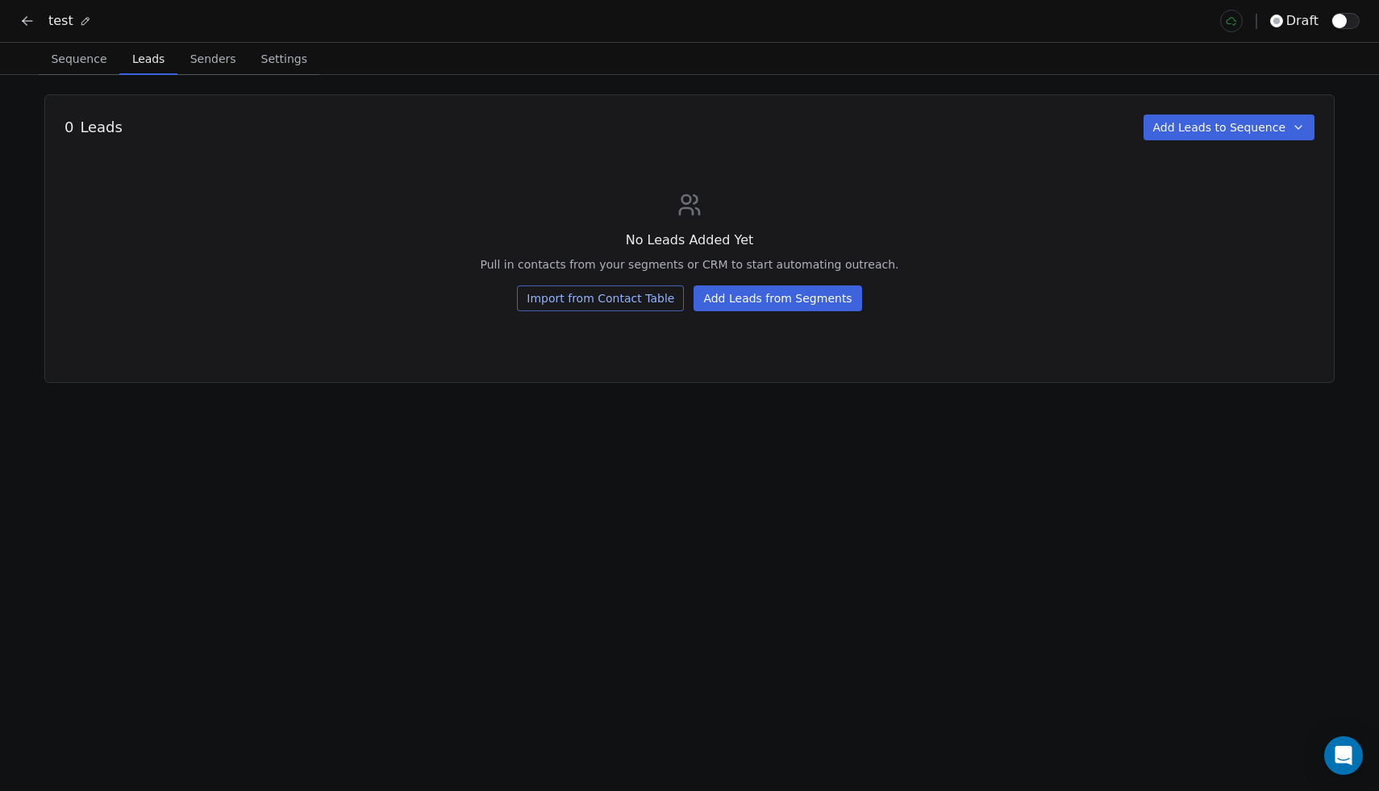
click at [27, 22] on icon at bounding box center [27, 21] width 16 height 16
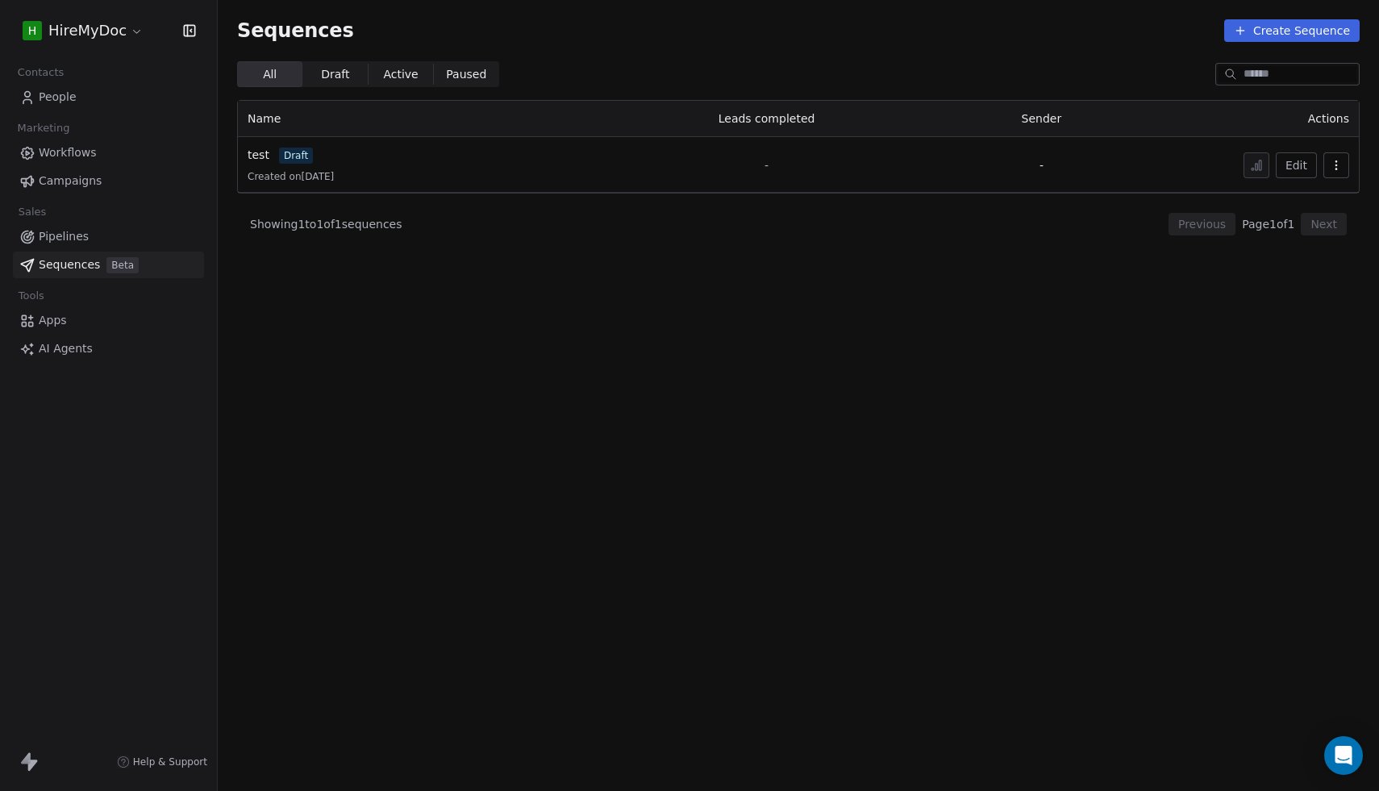
click at [91, 351] on link "AI Agents" at bounding box center [108, 348] width 191 height 27
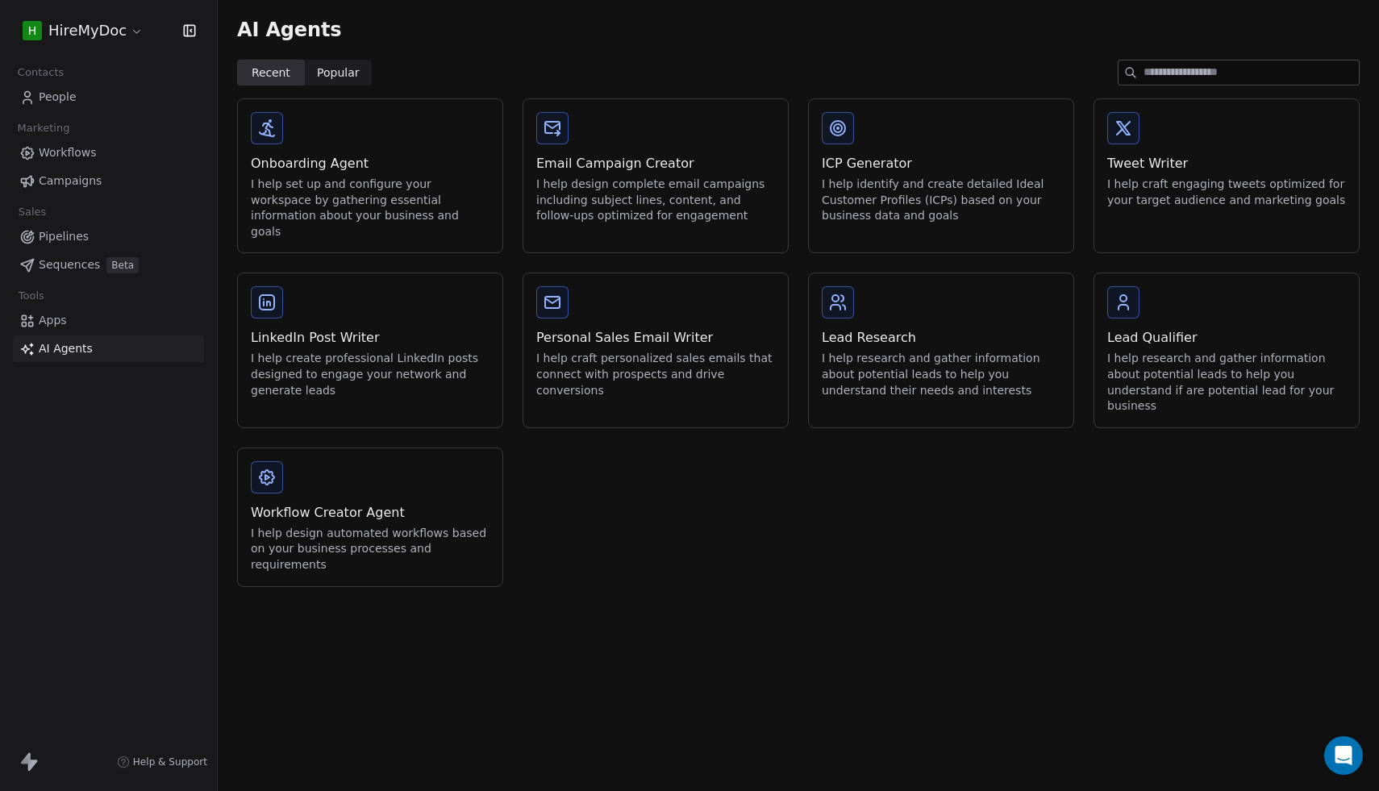
click at [91, 145] on span "Workflows" at bounding box center [68, 152] width 58 height 17
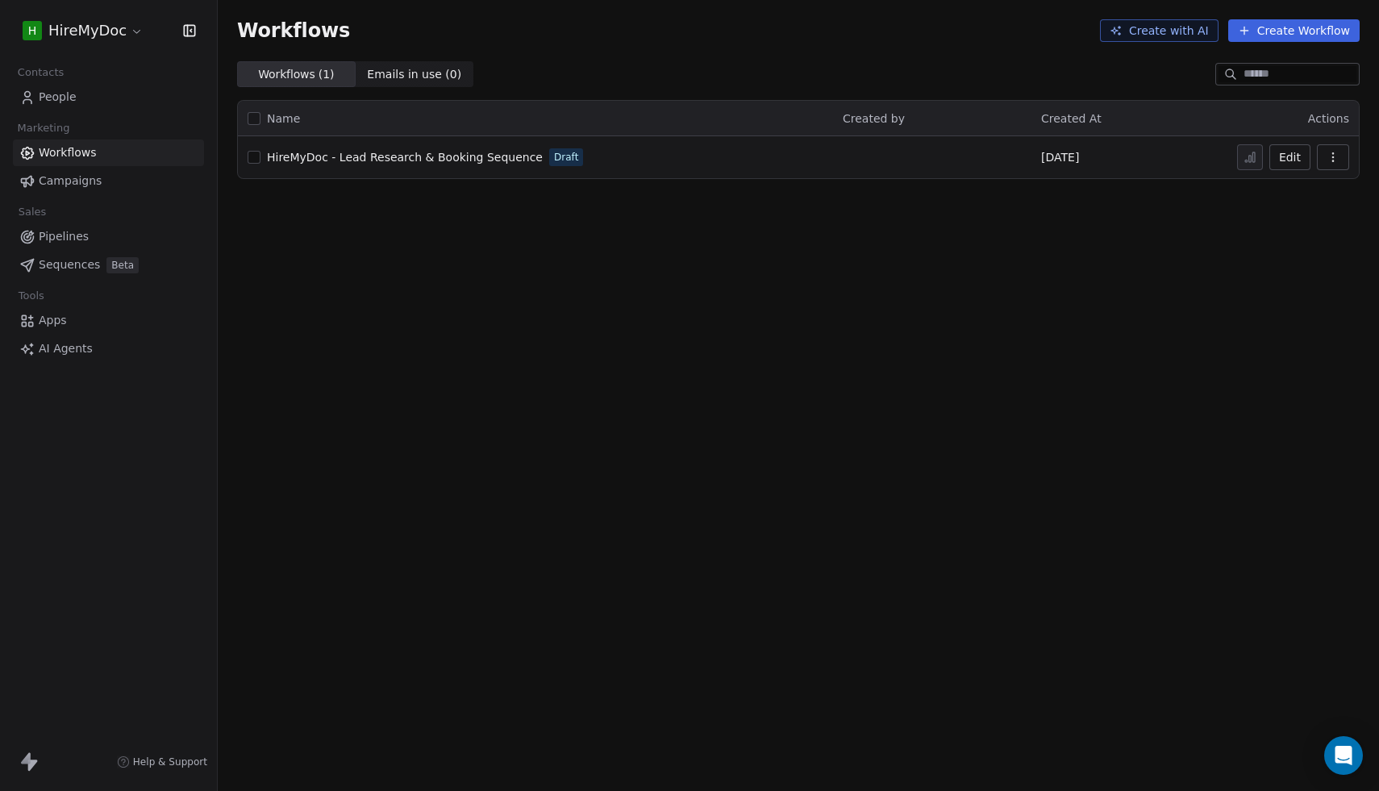
click at [450, 152] on span "HireMyDoc - Lead Research & Booking Sequence" at bounding box center [405, 157] width 276 height 13
click at [62, 323] on span "Apps" at bounding box center [53, 320] width 28 height 17
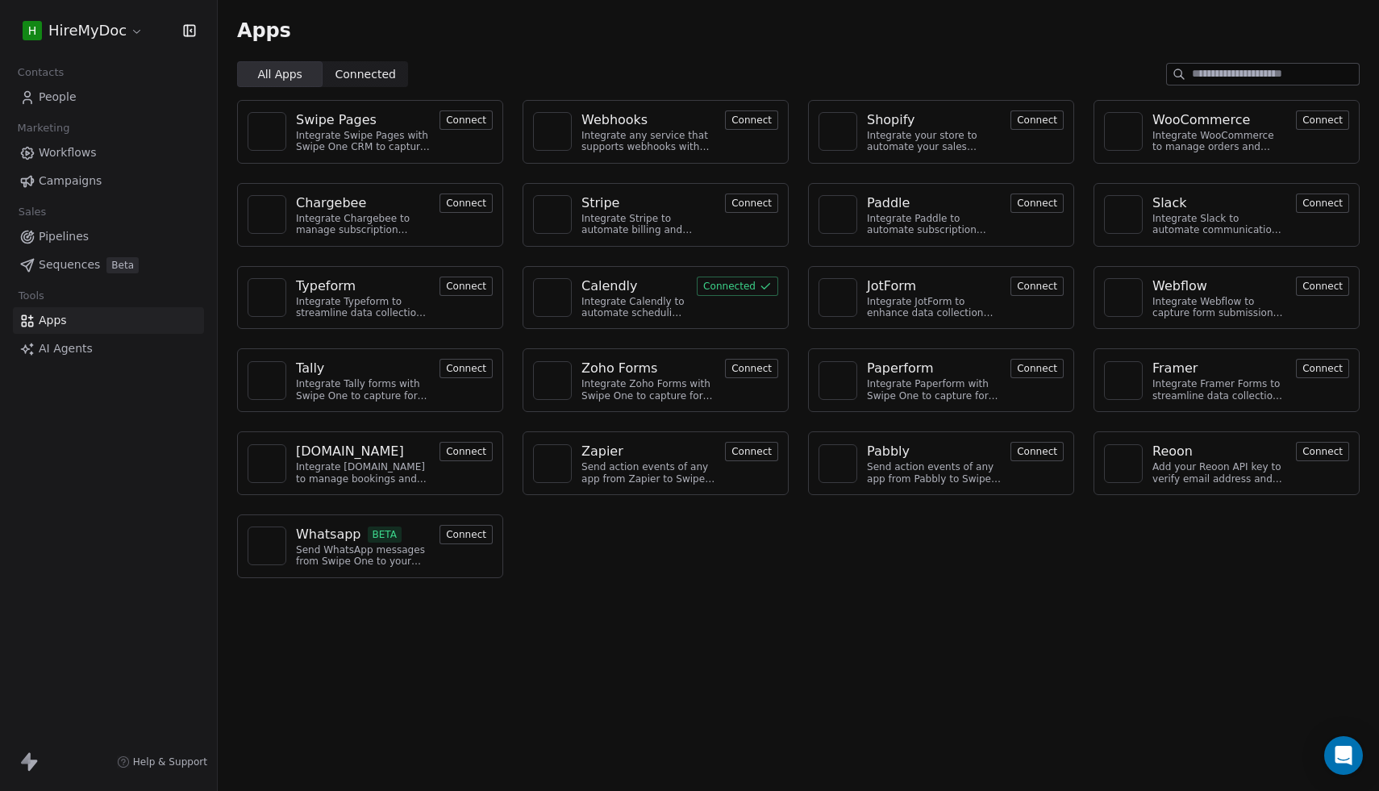
click at [63, 355] on span "AI Agents" at bounding box center [66, 348] width 54 height 17
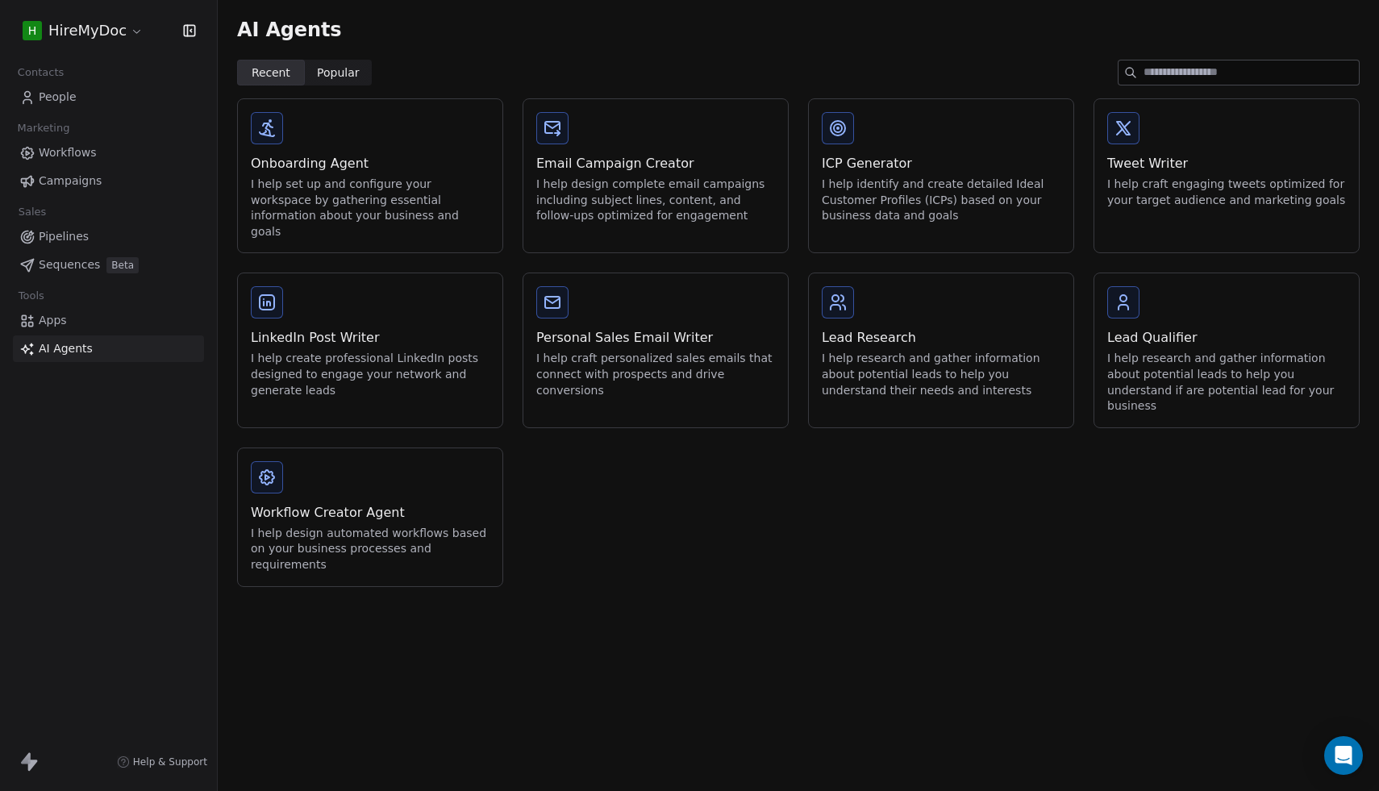
click at [924, 334] on div "Lead Research I help research and gather information about potential leads to h…" at bounding box center [941, 363] width 239 height 70
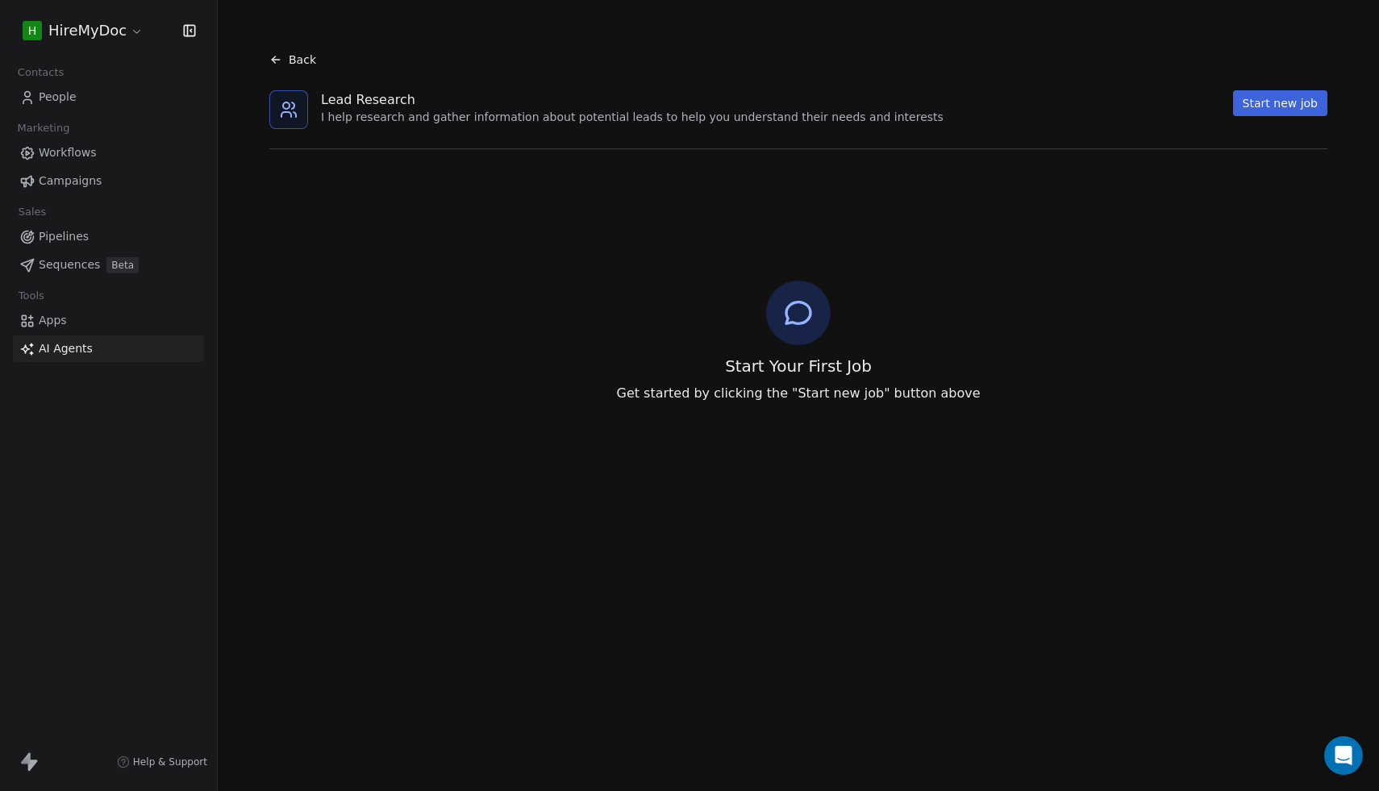
click at [73, 343] on span "AI Agents" at bounding box center [66, 348] width 54 height 17
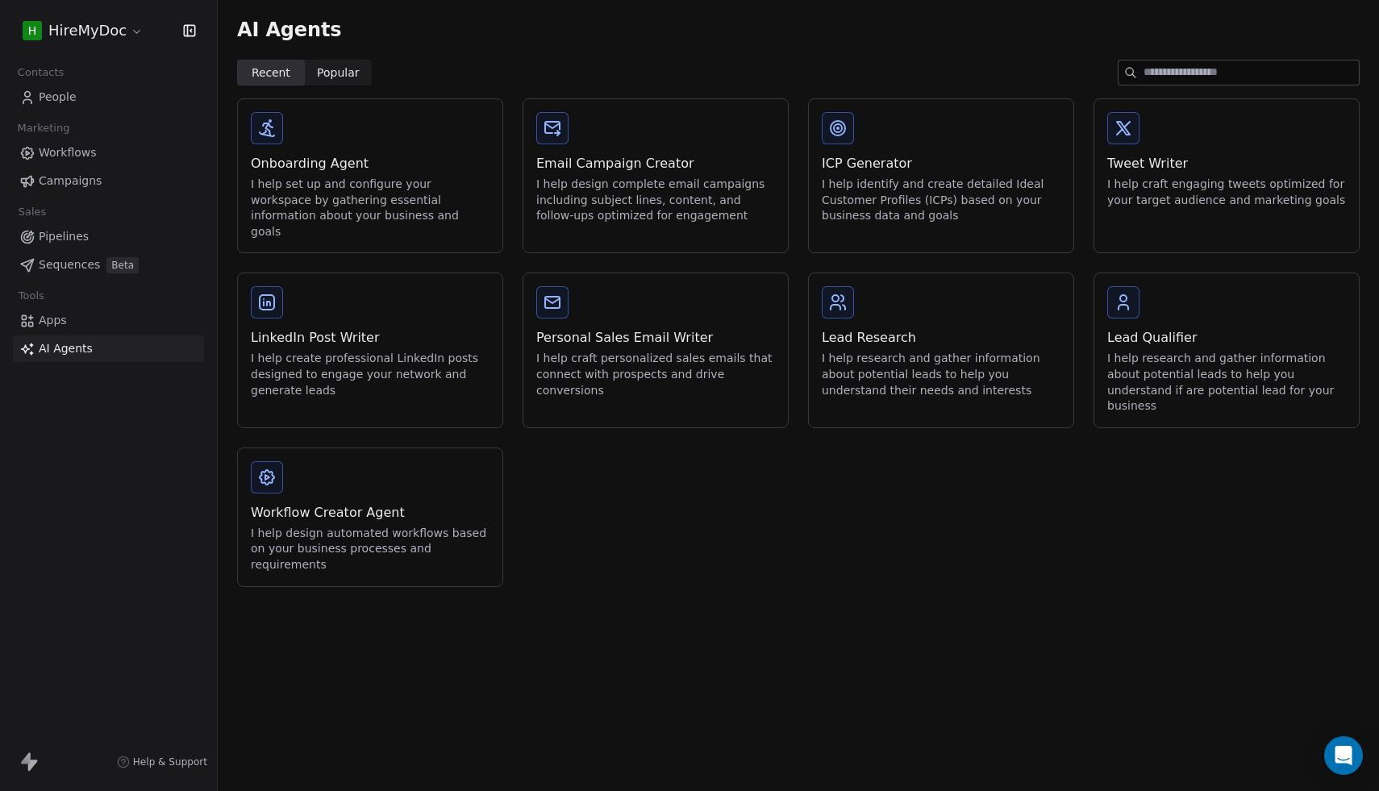
click at [1169, 328] on div "Lead Qualifier" at bounding box center [1226, 337] width 239 height 19
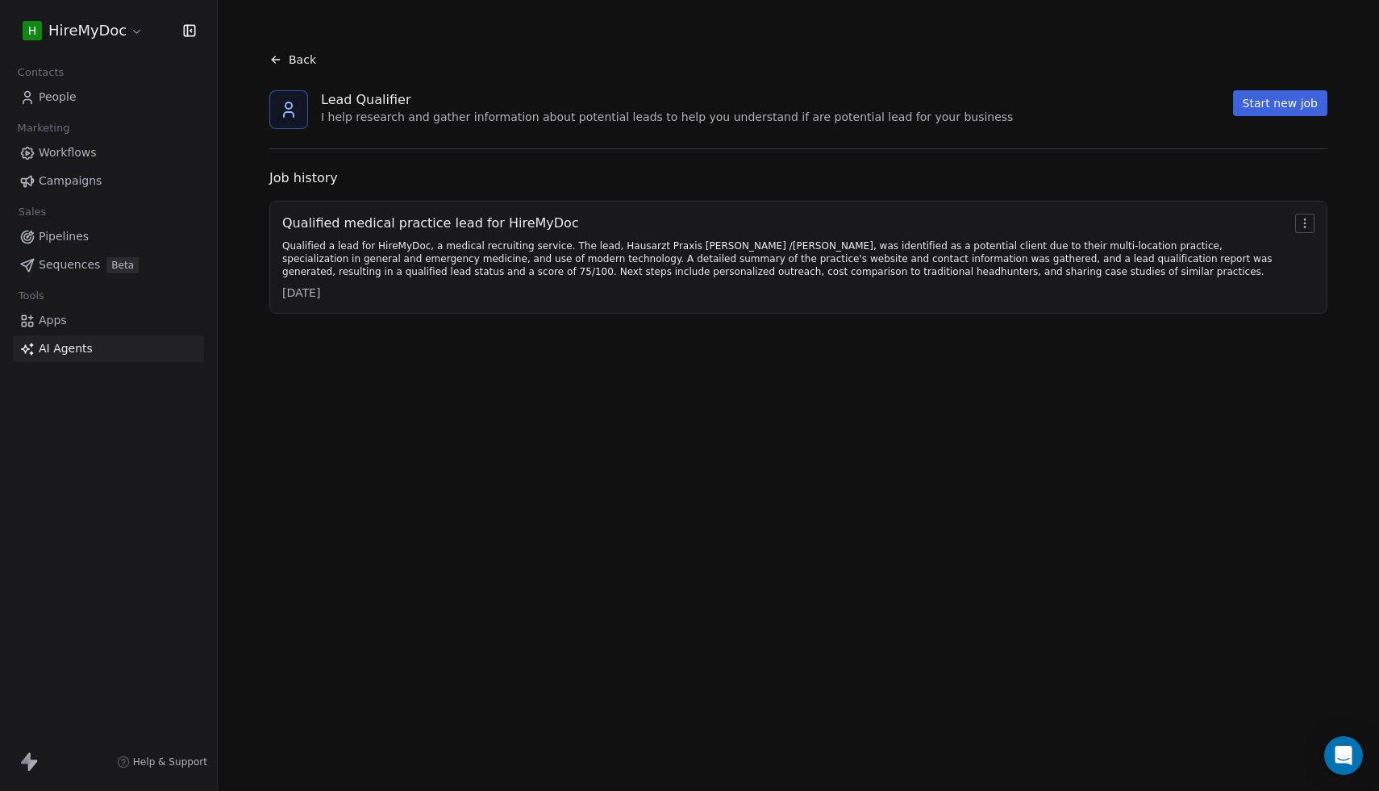
click at [739, 254] on div "Qualified a lead for HireMyDoc, a medical recruiting service. The lead, Hausarz…" at bounding box center [785, 259] width 1006 height 39
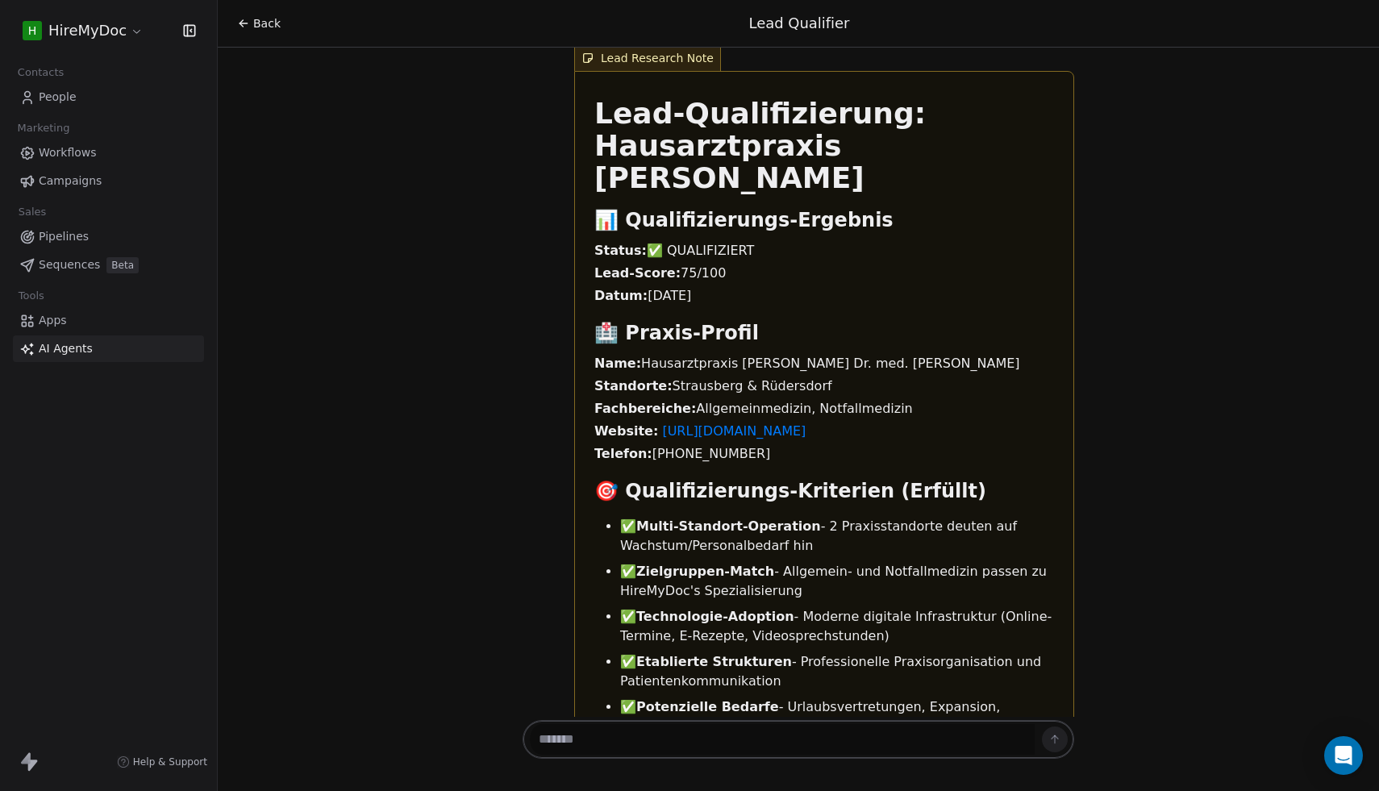
scroll to position [3346, 0]
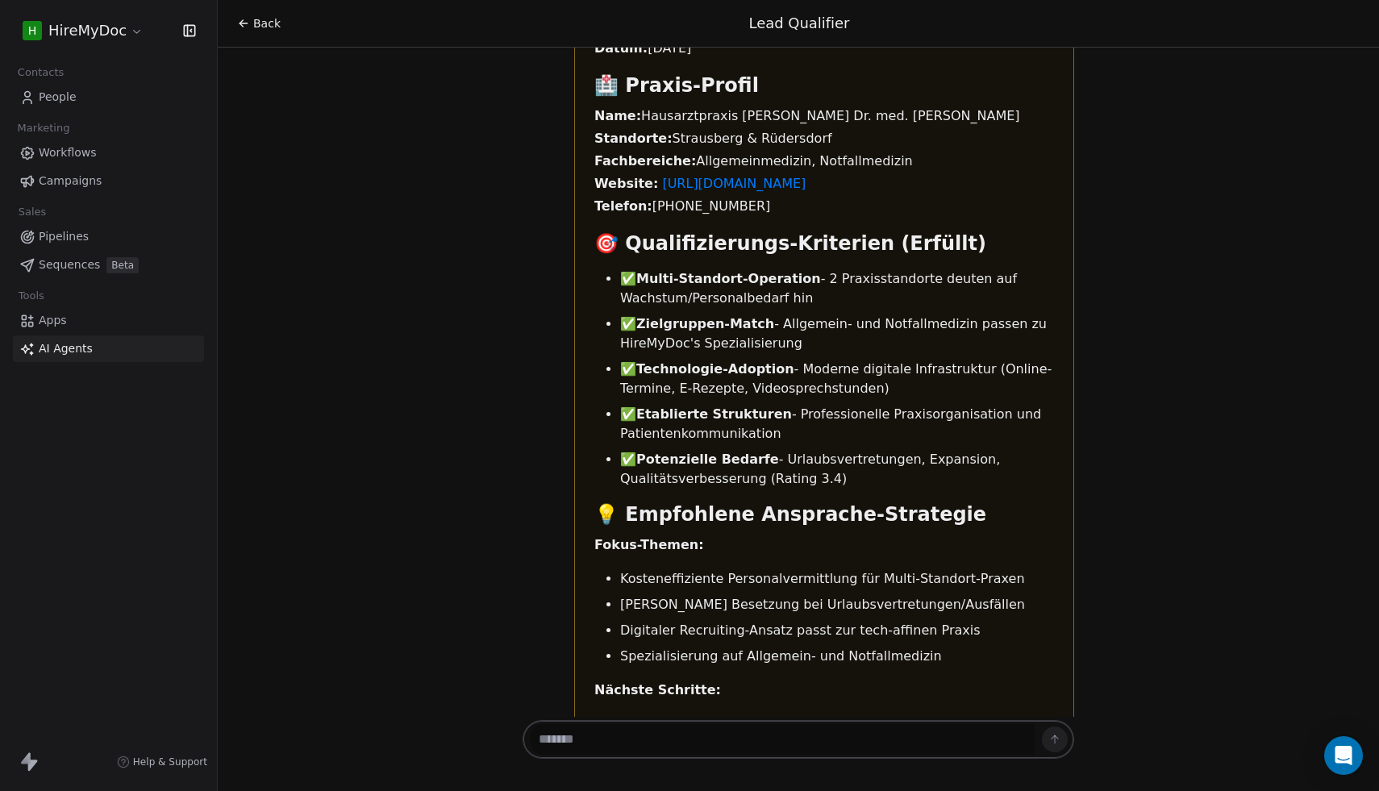
click at [55, 144] on link "Workflows" at bounding box center [108, 153] width 191 height 27
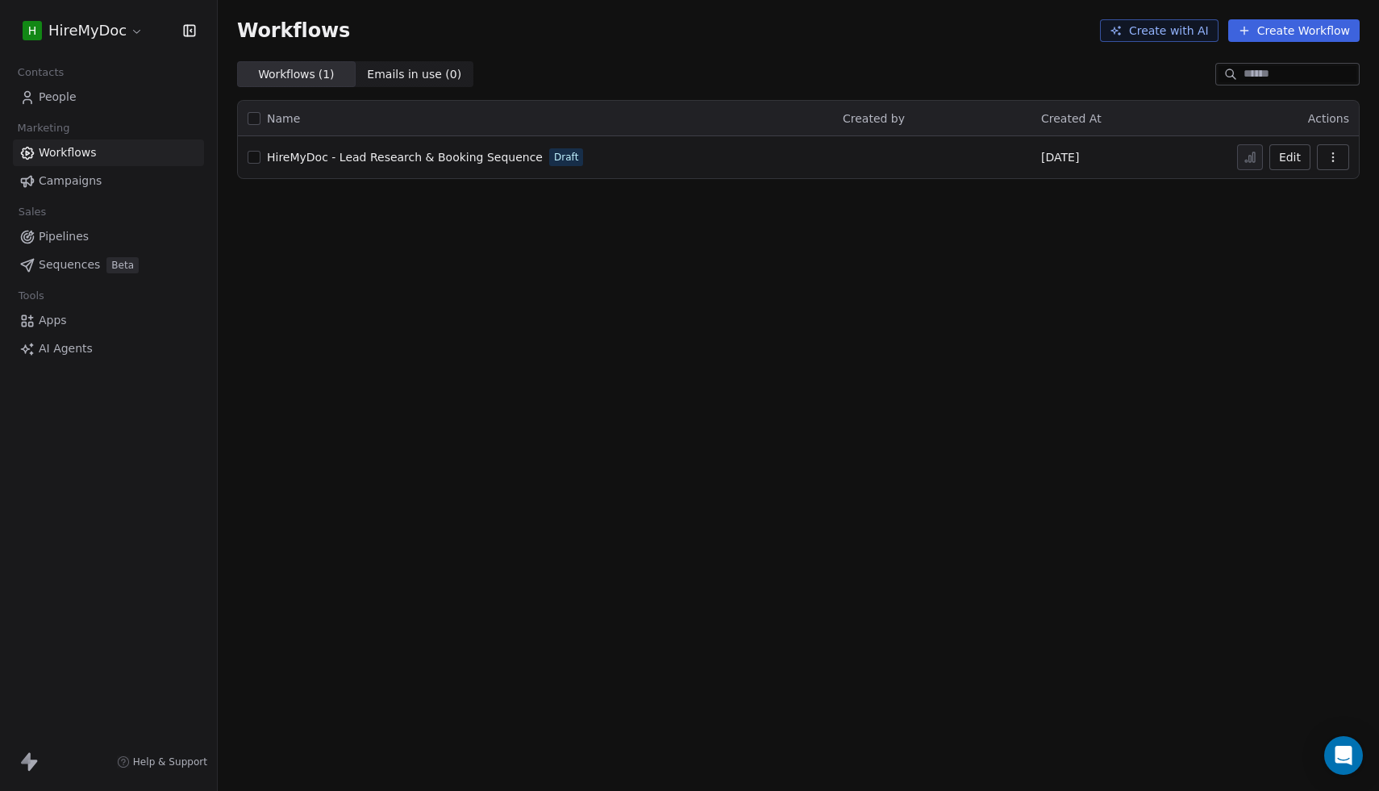
click at [283, 149] on link "HireMyDoc - Lead Research & Booking Sequence" at bounding box center [405, 157] width 276 height 16
click at [61, 260] on span "Sequences" at bounding box center [69, 264] width 61 height 17
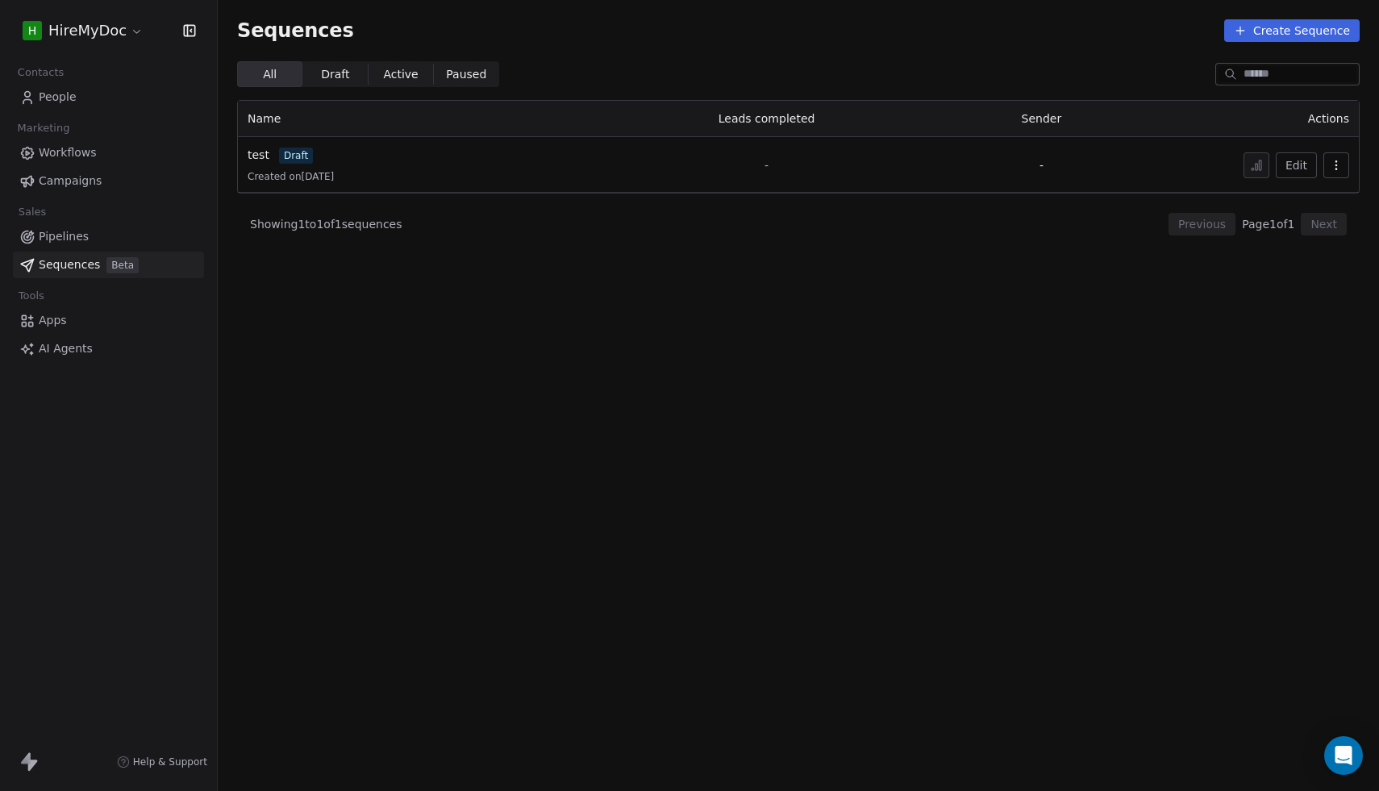
click at [94, 147] on link "Workflows" at bounding box center [108, 153] width 191 height 27
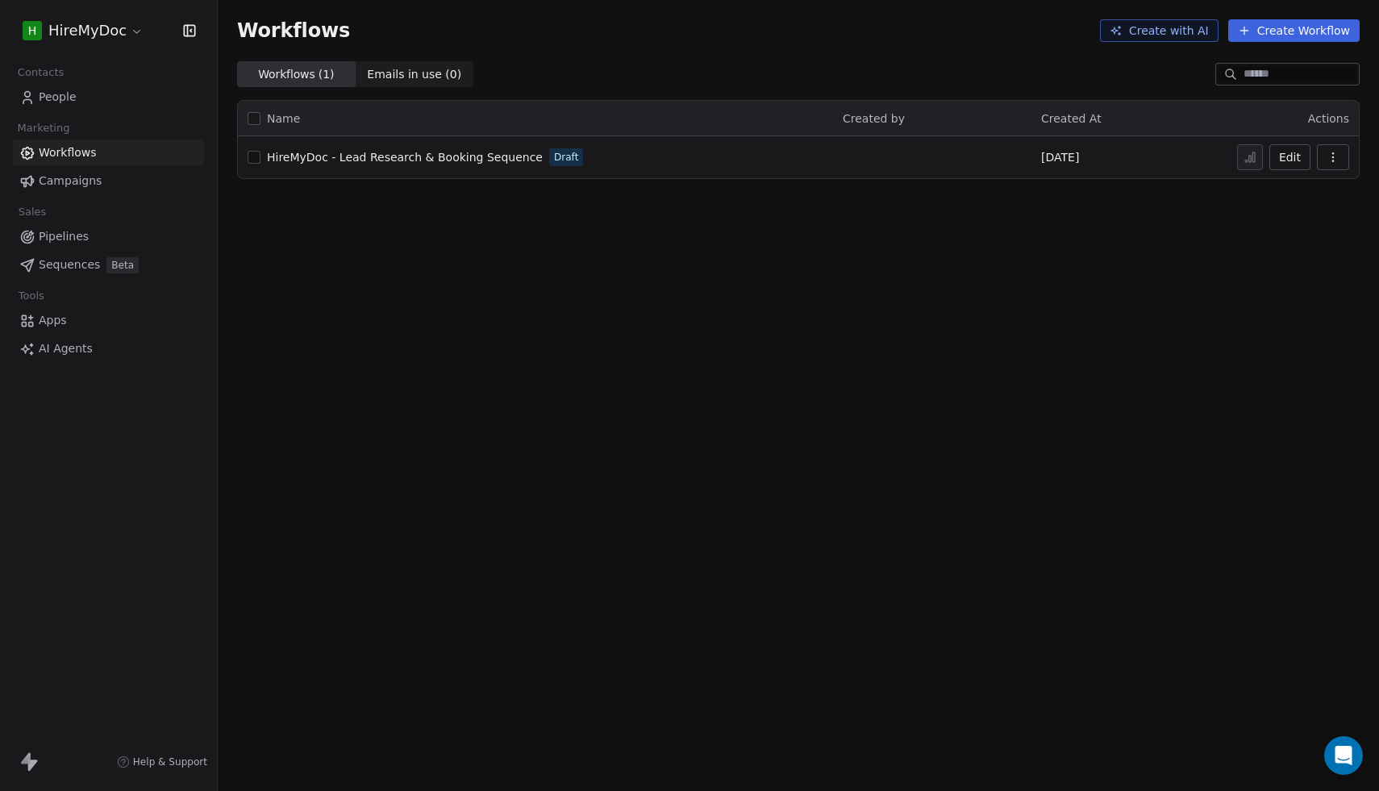
click at [1183, 31] on button "Create with AI" at bounding box center [1159, 30] width 119 height 23
